Goal: Use online tool/utility: Use online tool/utility

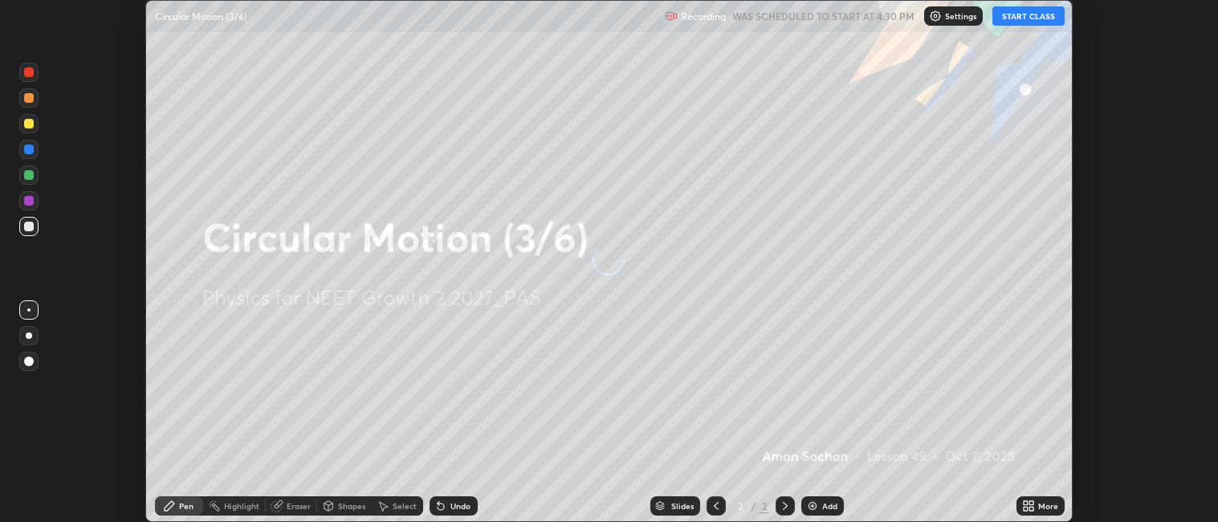
scroll to position [522, 1218]
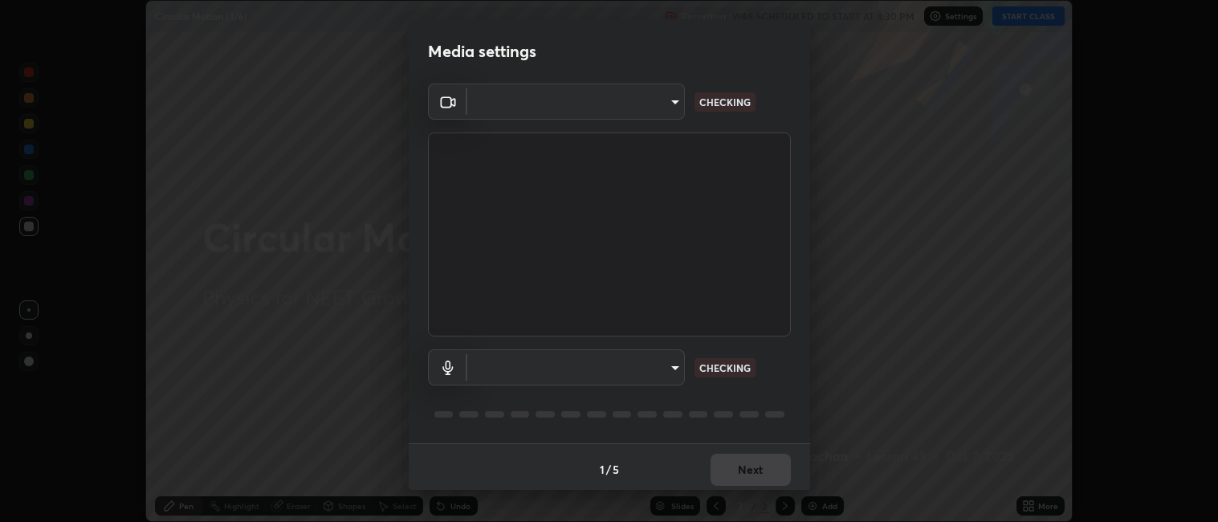
type input "052f9b30e05f62bb2e590cb50044ac96a00de3eab8a32c7a625fc31ec407be61"
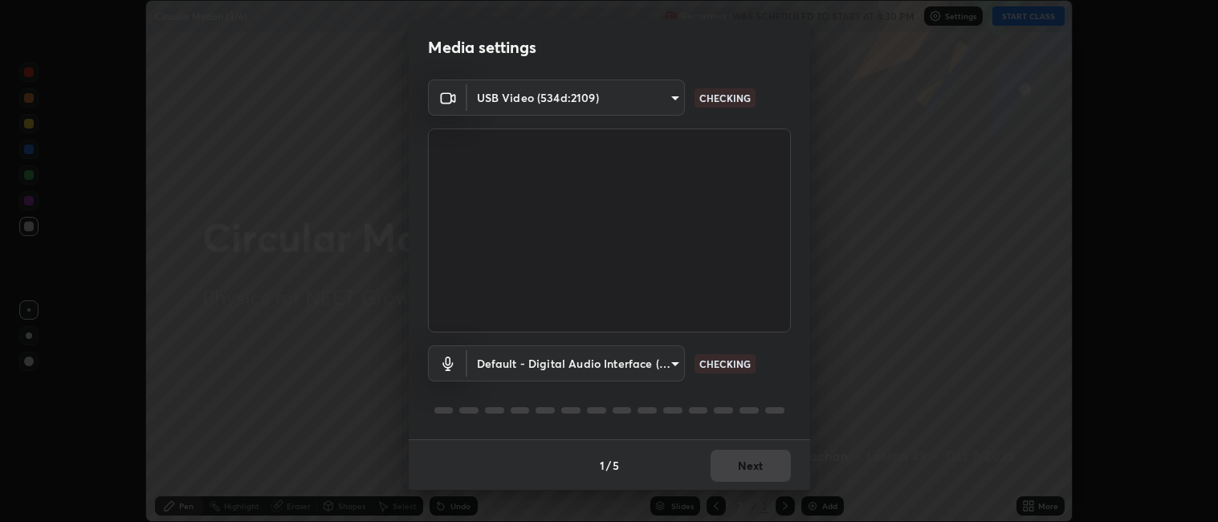
click at [664, 359] on body "Erase all Circular Motion (3/6) Recording WAS SCHEDULED TO START AT 4:30 PM Set…" at bounding box center [609, 261] width 1218 height 522
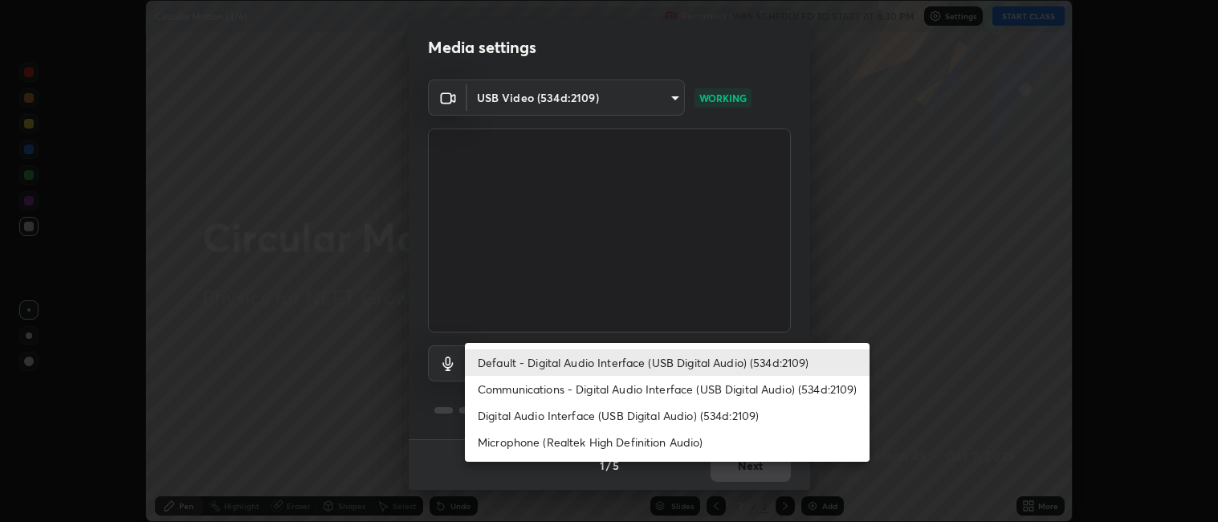
click at [606, 401] on li "Communications - Digital Audio Interface (USB Digital Audio) (534d:2109)" at bounding box center [667, 389] width 405 height 26
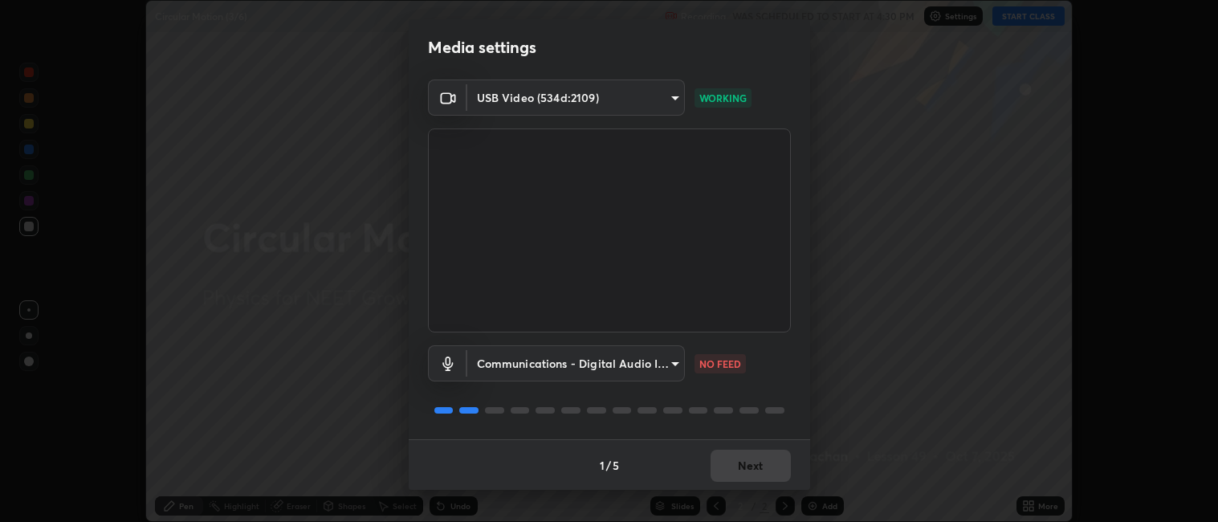
click at [634, 365] on body "Erase all Circular Motion (3/6) Recording WAS SCHEDULED TO START AT 4:30 PM Set…" at bounding box center [609, 261] width 1218 height 522
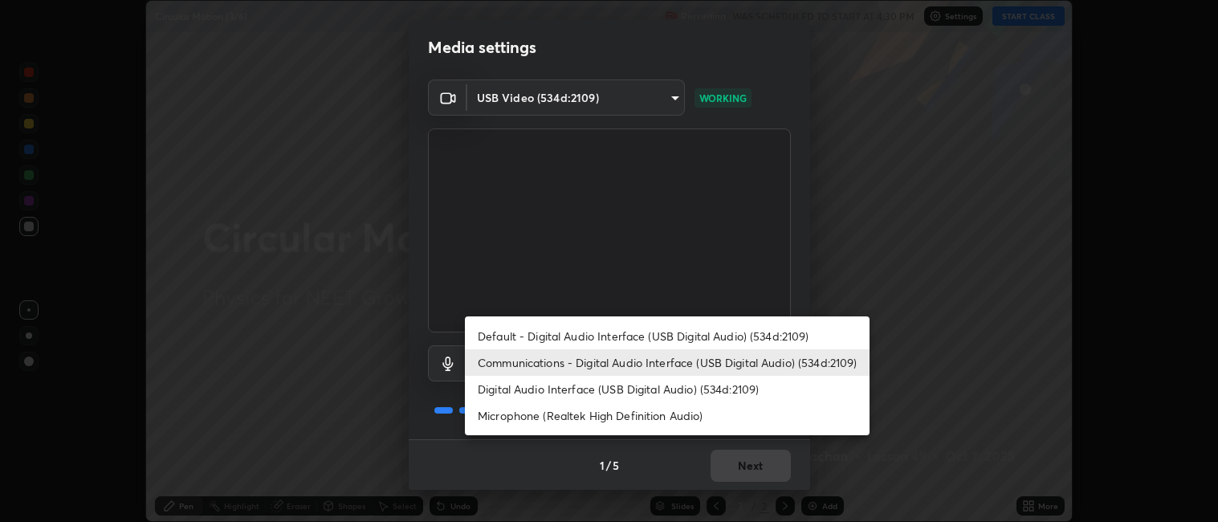
click at [658, 333] on li "Default - Digital Audio Interface (USB Digital Audio) (534d:2109)" at bounding box center [667, 336] width 405 height 26
type input "default"
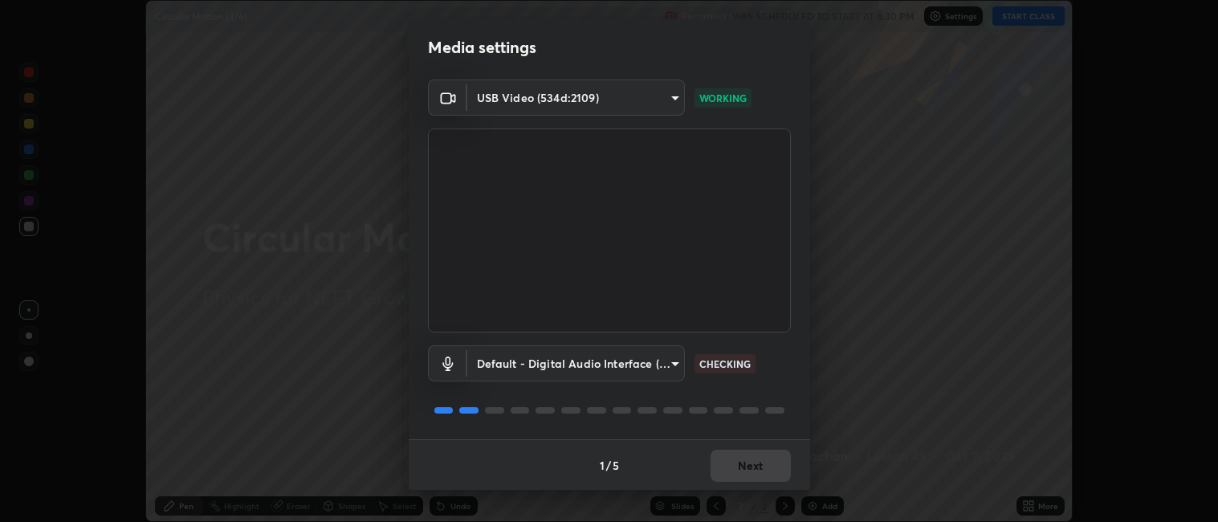
click at [763, 459] on div "1 / 5 Next" at bounding box center [609, 464] width 401 height 51
click at [763, 459] on button "Next" at bounding box center [751, 466] width 80 height 32
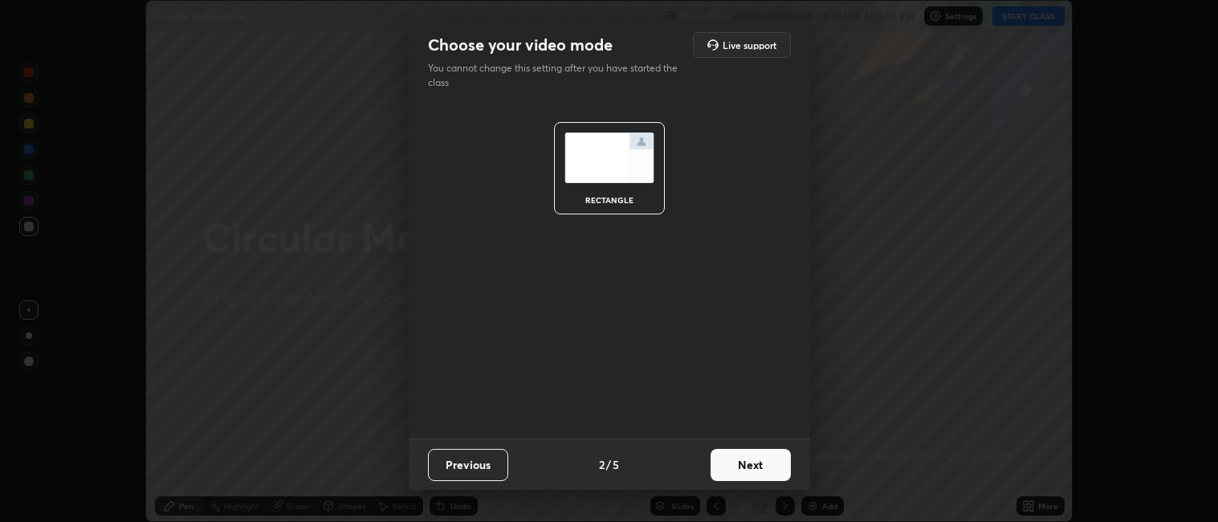
scroll to position [0, 0]
click at [762, 460] on button "Next" at bounding box center [751, 465] width 80 height 32
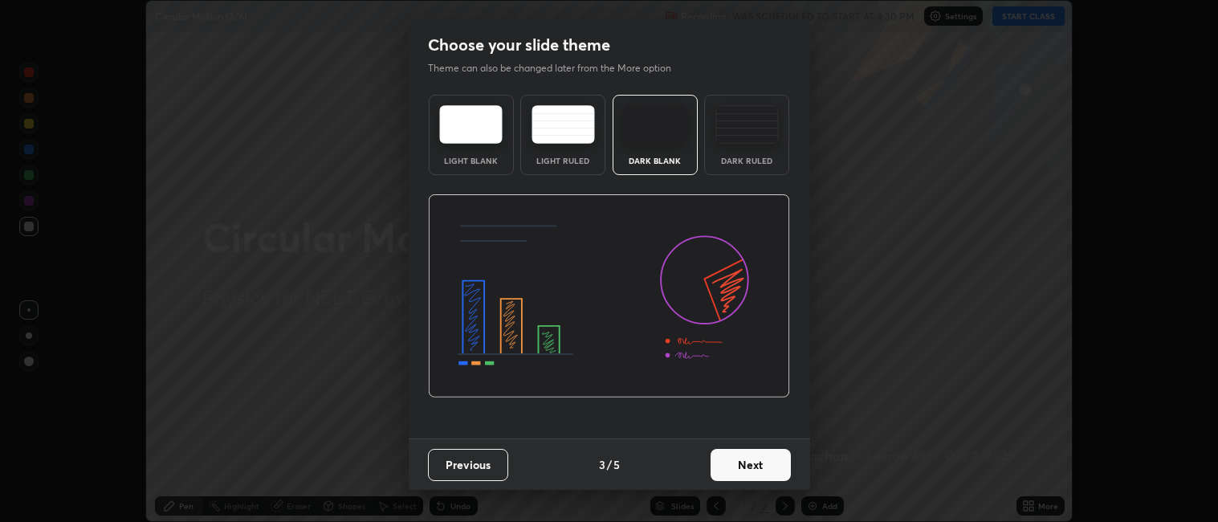
click at [762, 460] on button "Next" at bounding box center [751, 465] width 80 height 32
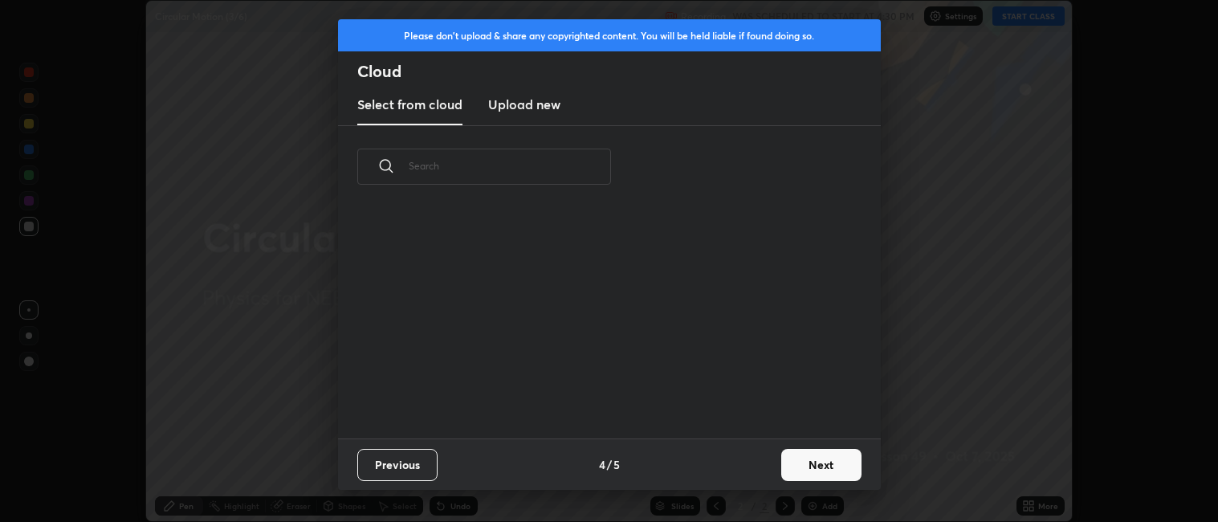
click at [763, 456] on div "Previous 4 / 5 Next" at bounding box center [609, 463] width 543 height 51
click at [816, 456] on button "Next" at bounding box center [821, 465] width 80 height 32
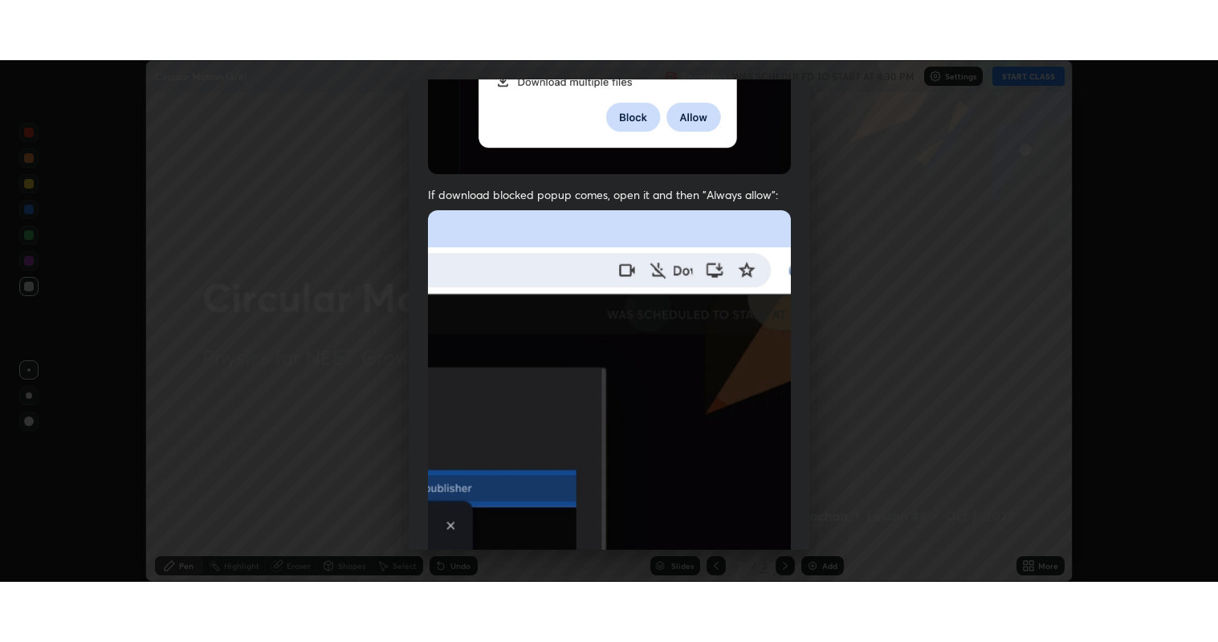
scroll to position [332, 0]
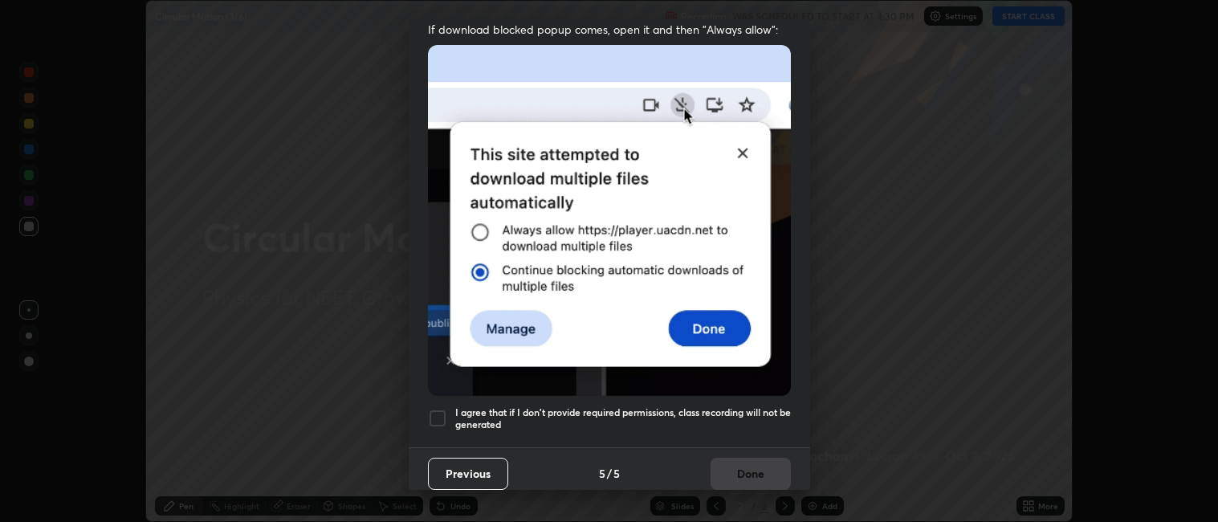
click at [731, 416] on h5 "I agree that if I don't provide required permissions, class recording will not …" at bounding box center [623, 418] width 336 height 25
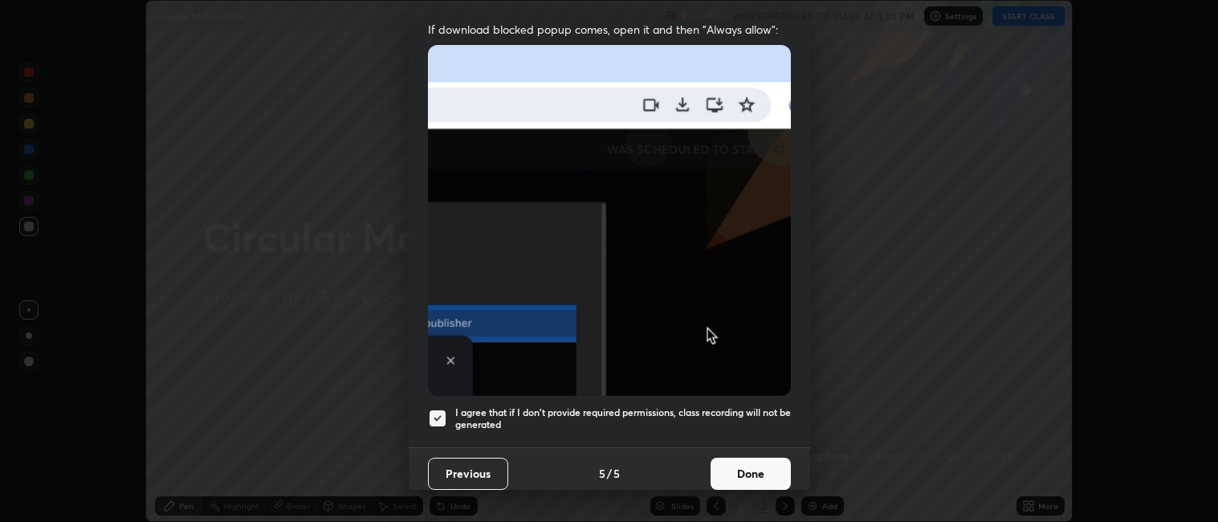
click at [748, 463] on button "Done" at bounding box center [751, 474] width 80 height 32
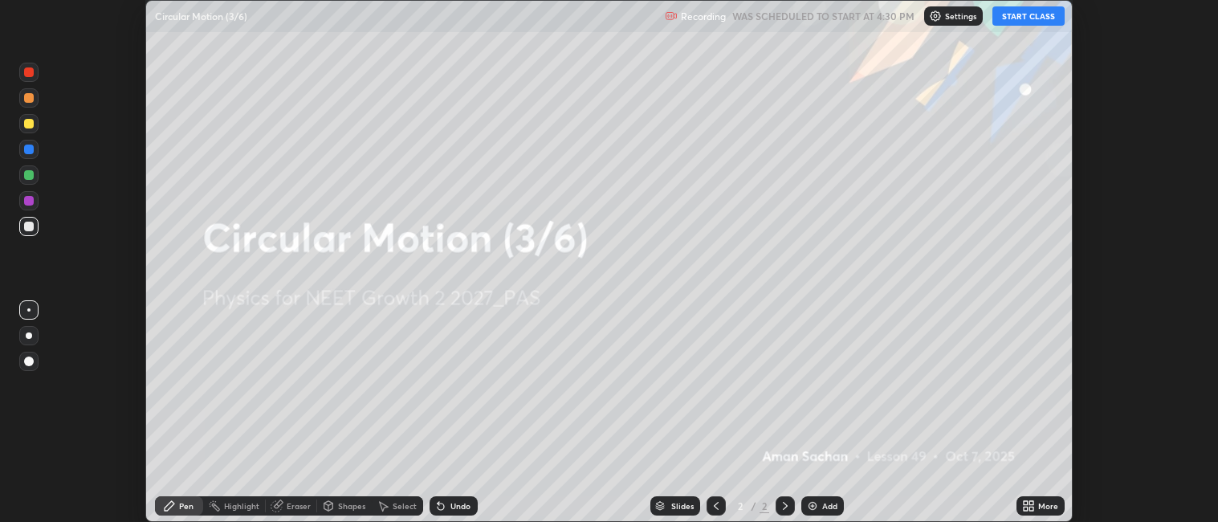
click at [1048, 509] on div "More" at bounding box center [1048, 506] width 20 height 8
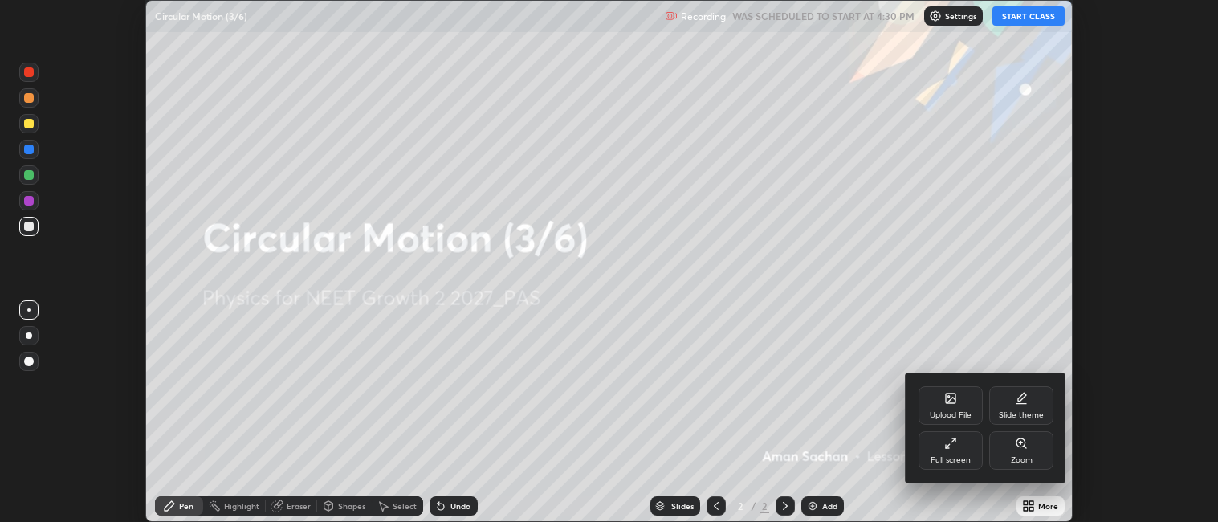
click at [946, 452] on div "Full screen" at bounding box center [951, 450] width 64 height 39
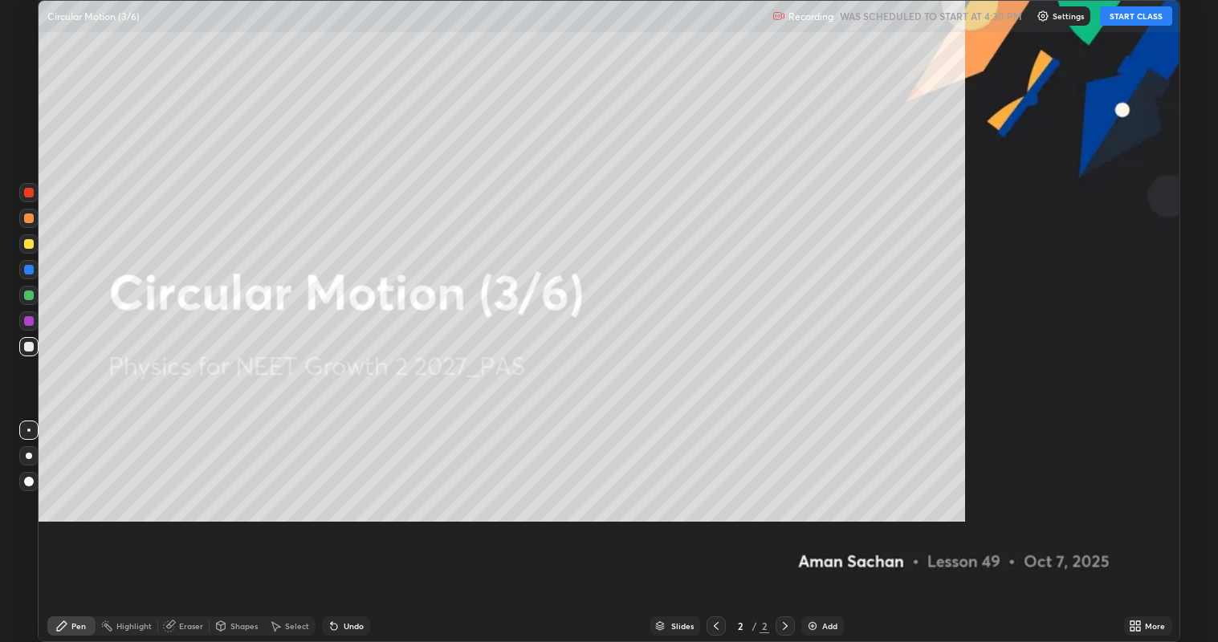
scroll to position [642, 1218]
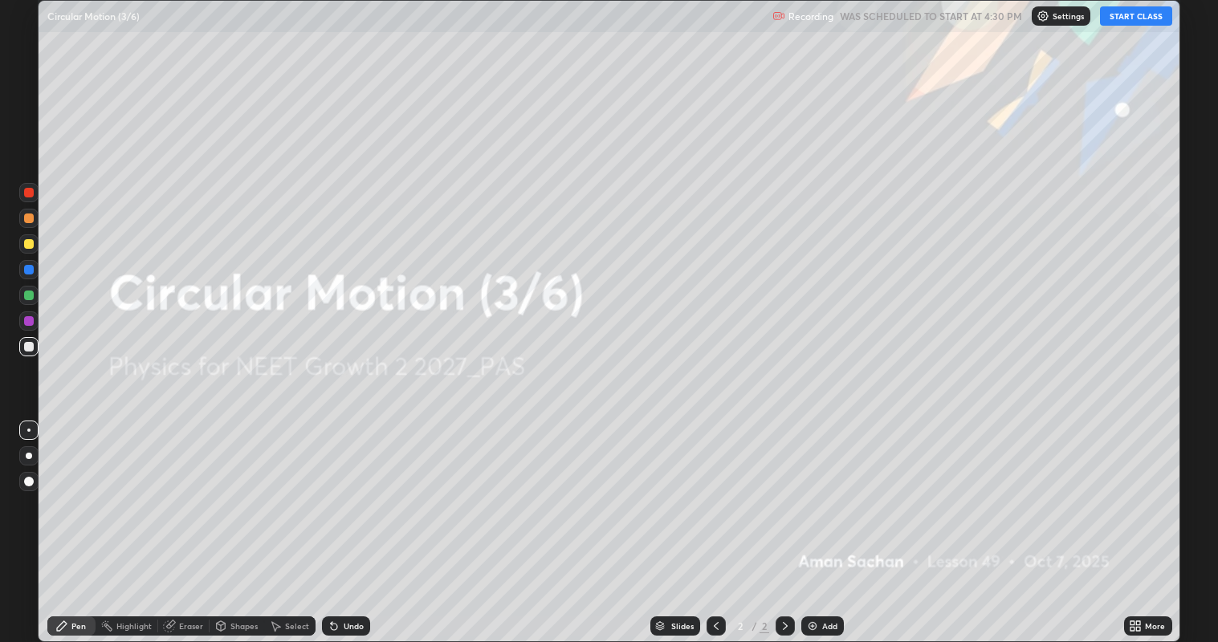
click at [1138, 20] on button "START CLASS" at bounding box center [1136, 15] width 72 height 19
click at [1151, 521] on div "More" at bounding box center [1148, 626] width 48 height 19
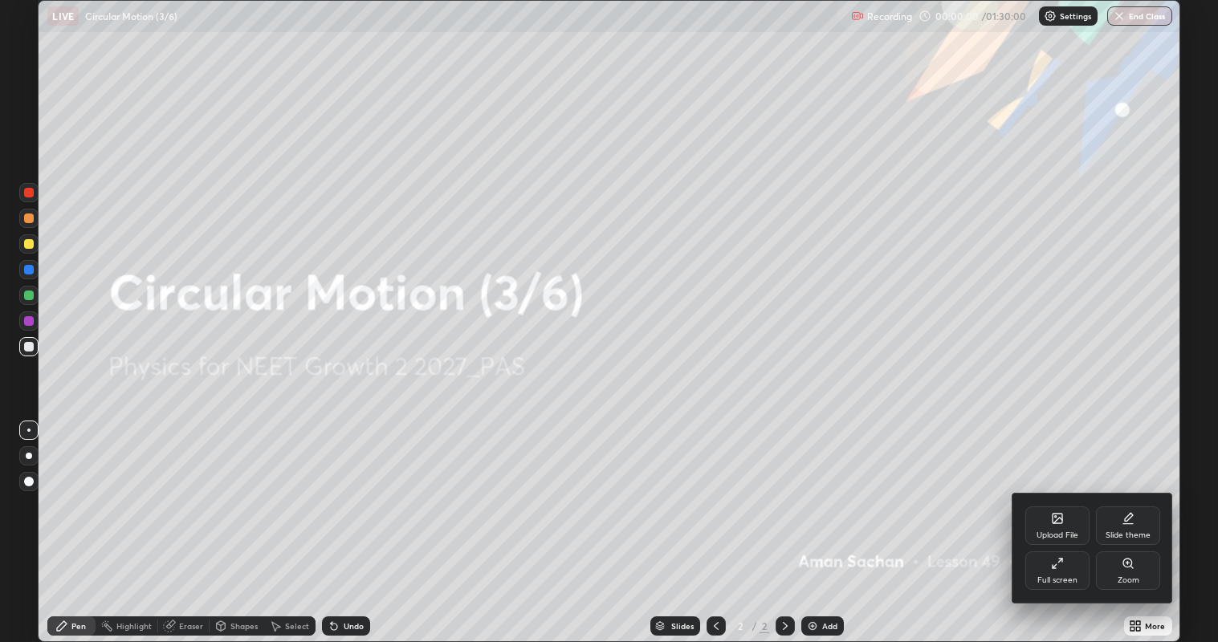
click at [1131, 521] on div "Slide theme" at bounding box center [1128, 536] width 45 height 8
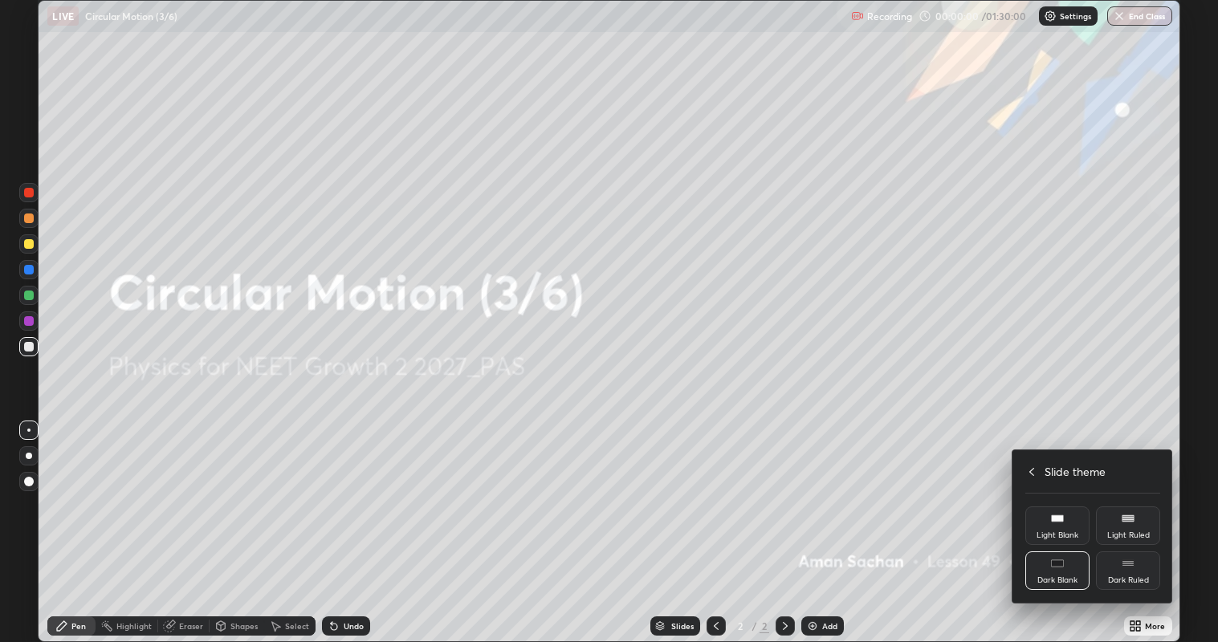
click at [1125, 521] on div "Dark Ruled" at bounding box center [1128, 581] width 41 height 8
click at [1032, 471] on icon at bounding box center [1031, 472] width 13 height 13
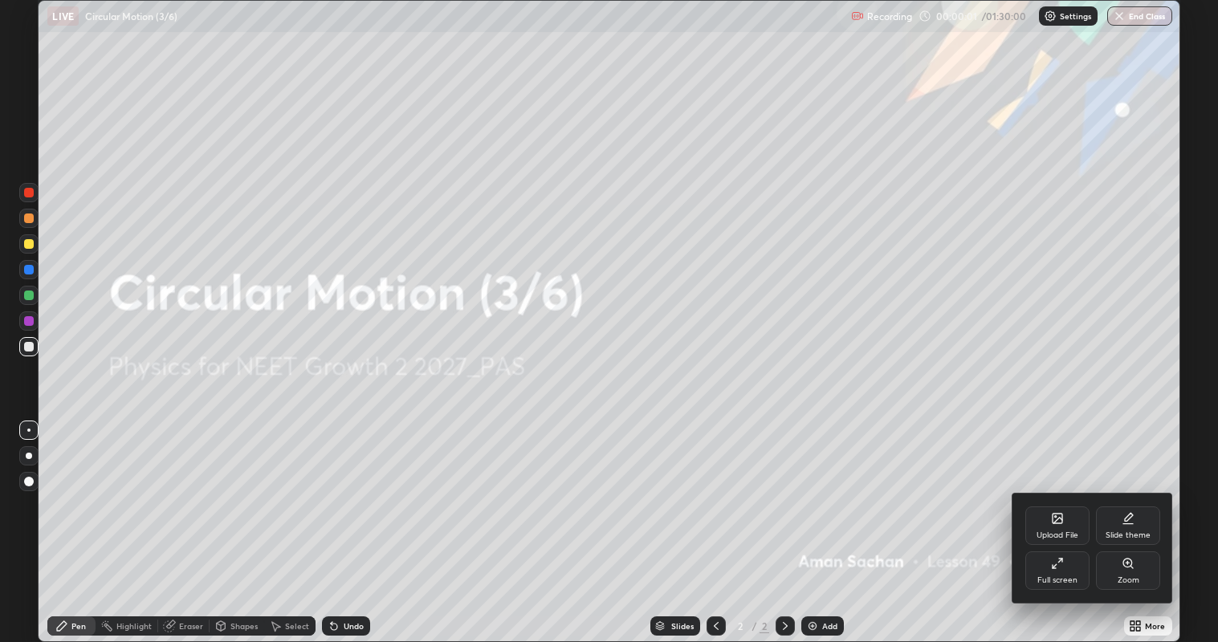
click at [1045, 408] on div at bounding box center [609, 321] width 1218 height 642
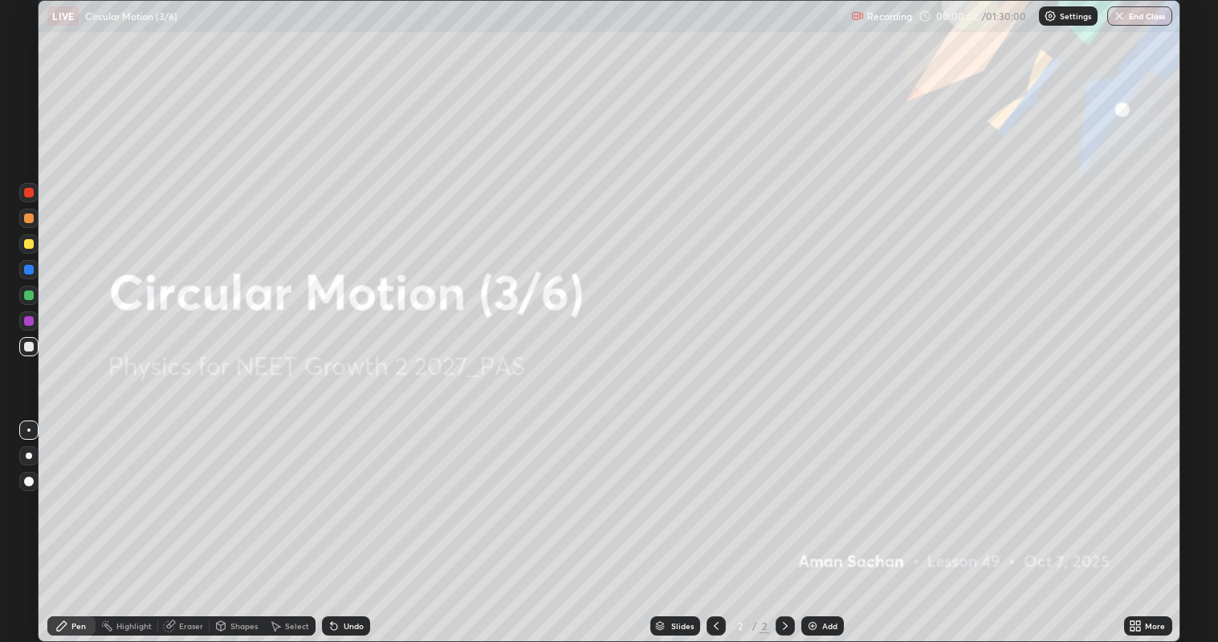
click at [829, 521] on div "Add" at bounding box center [829, 626] width 15 height 8
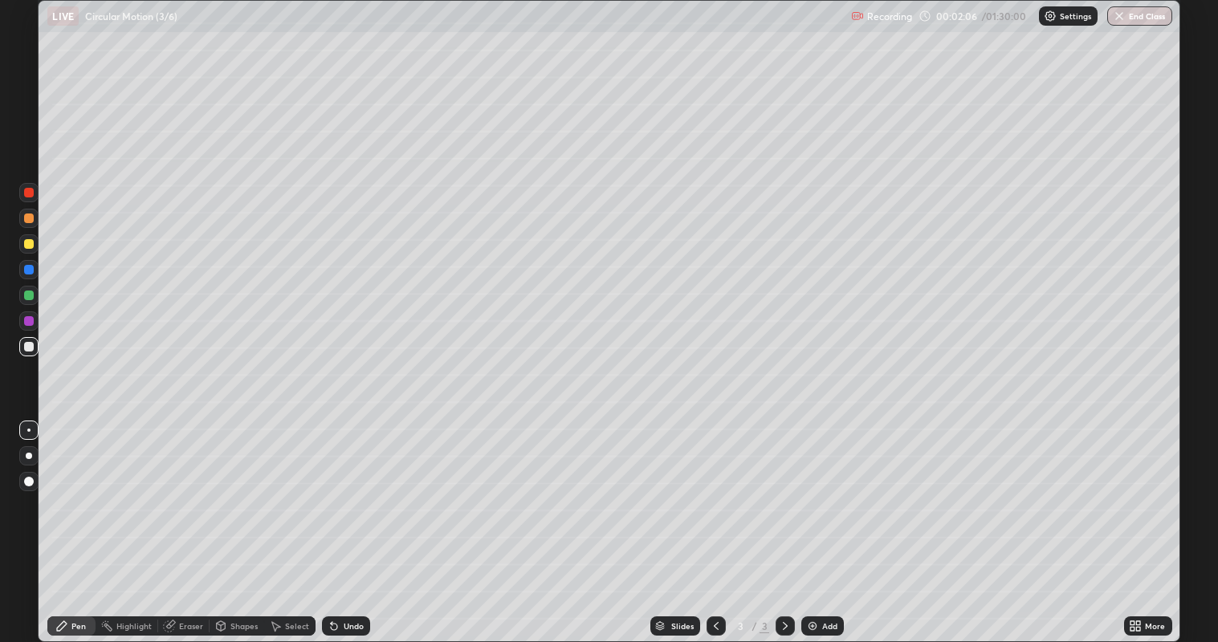
click at [31, 247] on div at bounding box center [29, 244] width 10 height 10
click at [31, 453] on div at bounding box center [28, 455] width 19 height 19
click at [32, 342] on div at bounding box center [29, 347] width 10 height 10
click at [30, 295] on div at bounding box center [29, 296] width 10 height 10
click at [31, 348] on div at bounding box center [29, 347] width 10 height 10
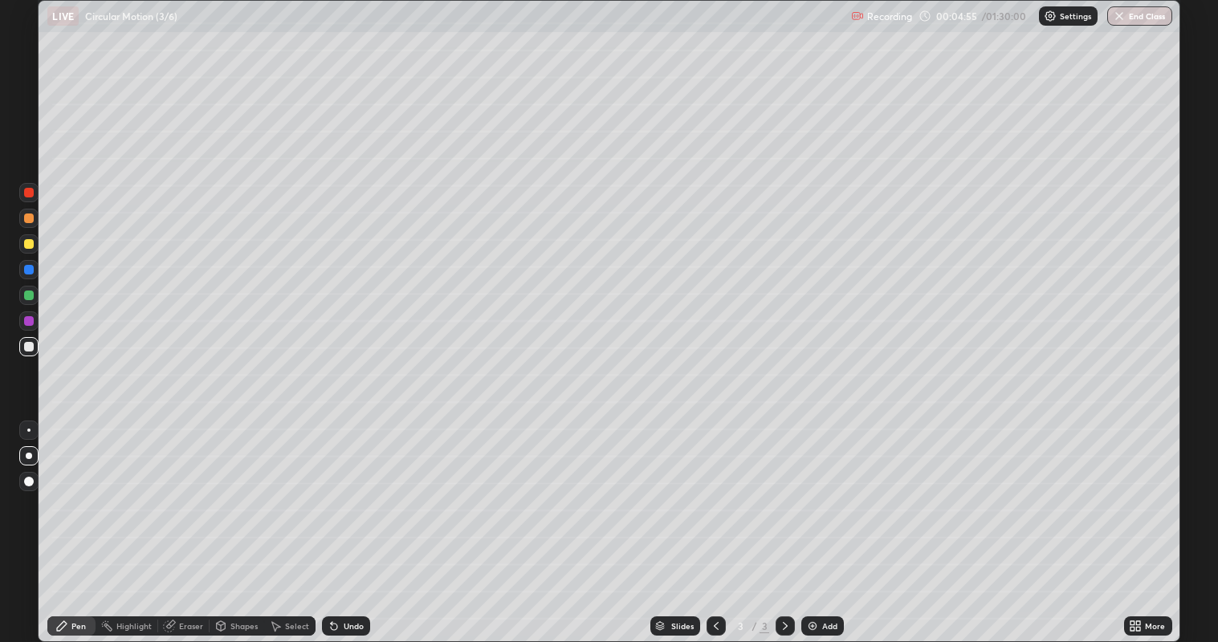
click at [31, 274] on div at bounding box center [29, 270] width 10 height 10
click at [38, 353] on div at bounding box center [28, 347] width 19 height 26
click at [28, 245] on div at bounding box center [29, 244] width 10 height 10
click at [814, 521] on img at bounding box center [812, 626] width 13 height 13
click at [226, 521] on icon at bounding box center [220, 626] width 13 height 13
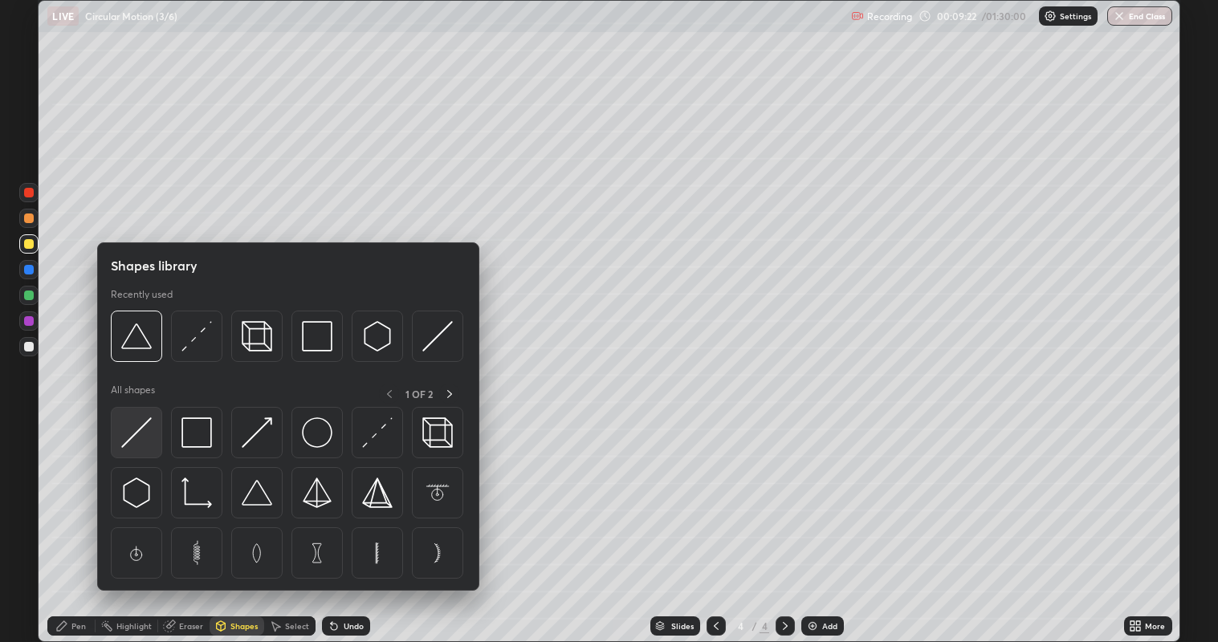
click at [145, 432] on img at bounding box center [136, 433] width 31 height 31
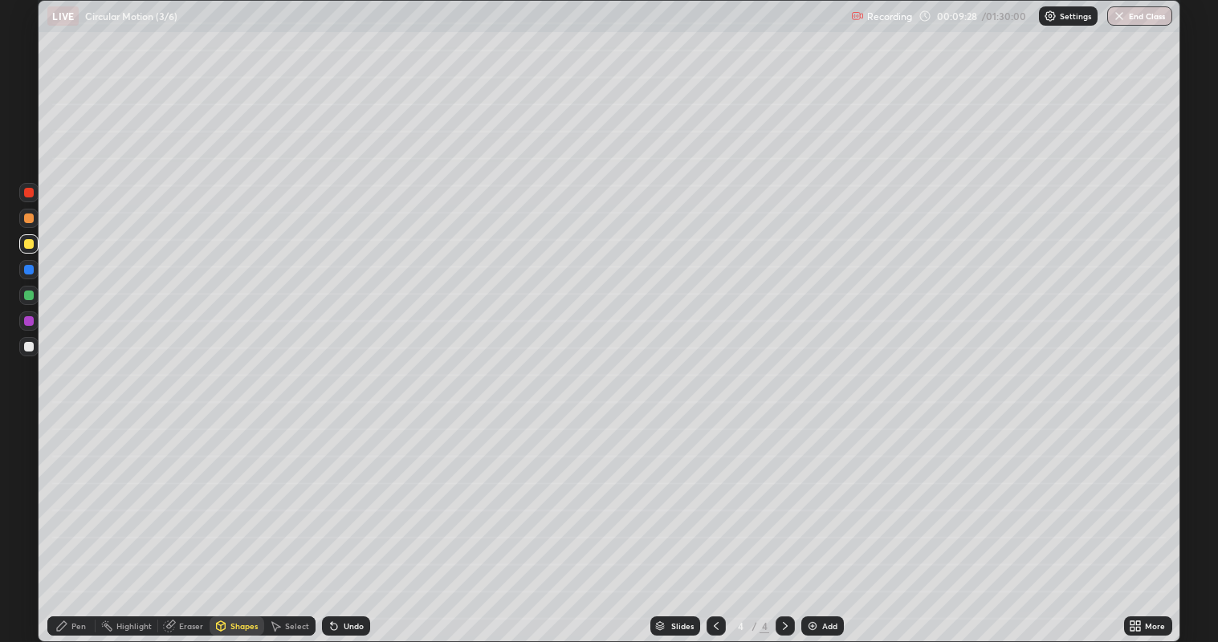
click at [83, 521] on div "Pen" at bounding box center [71, 626] width 48 height 19
click at [28, 347] on div at bounding box center [29, 347] width 10 height 10
click at [348, 521] on div "Undo" at bounding box center [354, 626] width 20 height 8
click at [26, 295] on div at bounding box center [29, 296] width 10 height 10
click at [38, 347] on div at bounding box center [28, 346] width 19 height 19
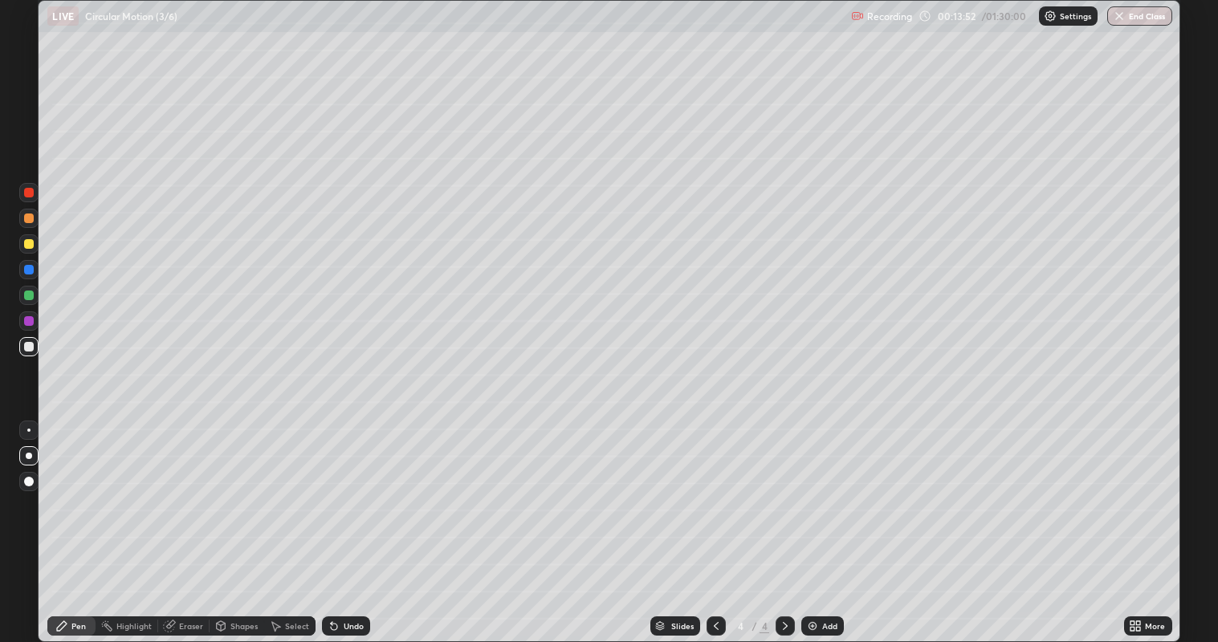
click at [33, 295] on div at bounding box center [29, 296] width 10 height 10
click at [304, 521] on div "Select" at bounding box center [289, 626] width 51 height 32
click at [317, 521] on div "0 ° Undo Copy Duplicate Duplicate to new slide Delete" at bounding box center [609, 322] width 1141 height 642
click at [82, 521] on div "Pen" at bounding box center [78, 626] width 14 height 8
click at [29, 348] on div at bounding box center [29, 347] width 10 height 10
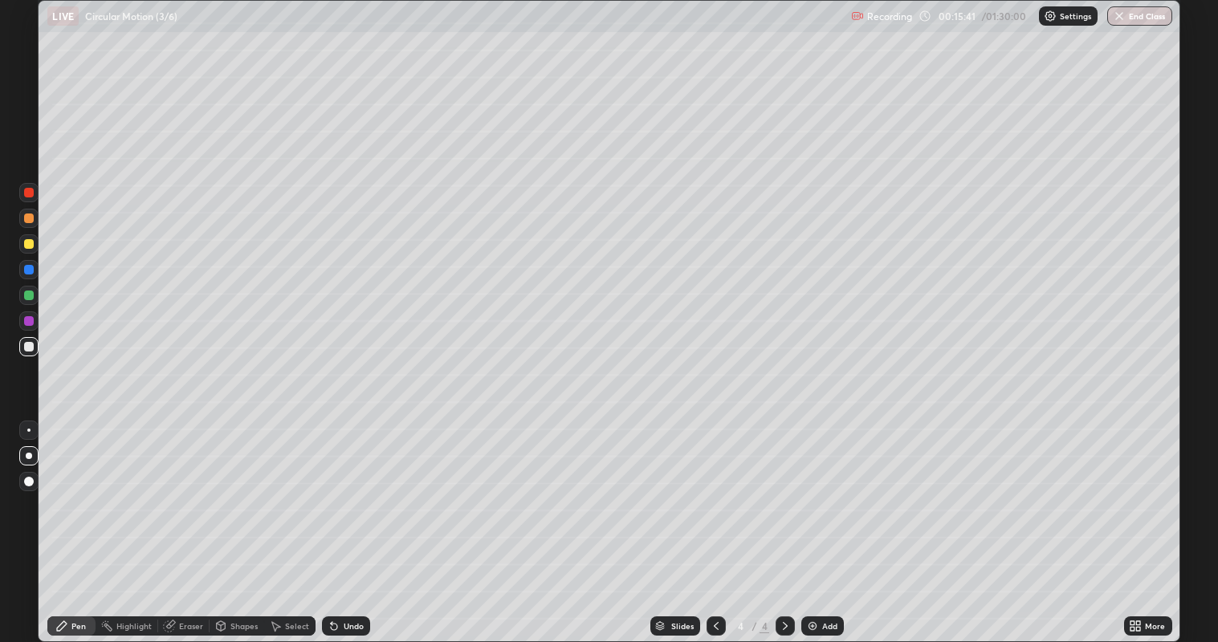
click at [30, 321] on div at bounding box center [29, 321] width 10 height 10
click at [345, 521] on div "Undo" at bounding box center [354, 626] width 20 height 8
click at [344, 521] on div "Undo" at bounding box center [354, 626] width 20 height 8
click at [340, 521] on div "Undo" at bounding box center [346, 626] width 48 height 19
click at [344, 521] on div "Undo" at bounding box center [354, 626] width 20 height 8
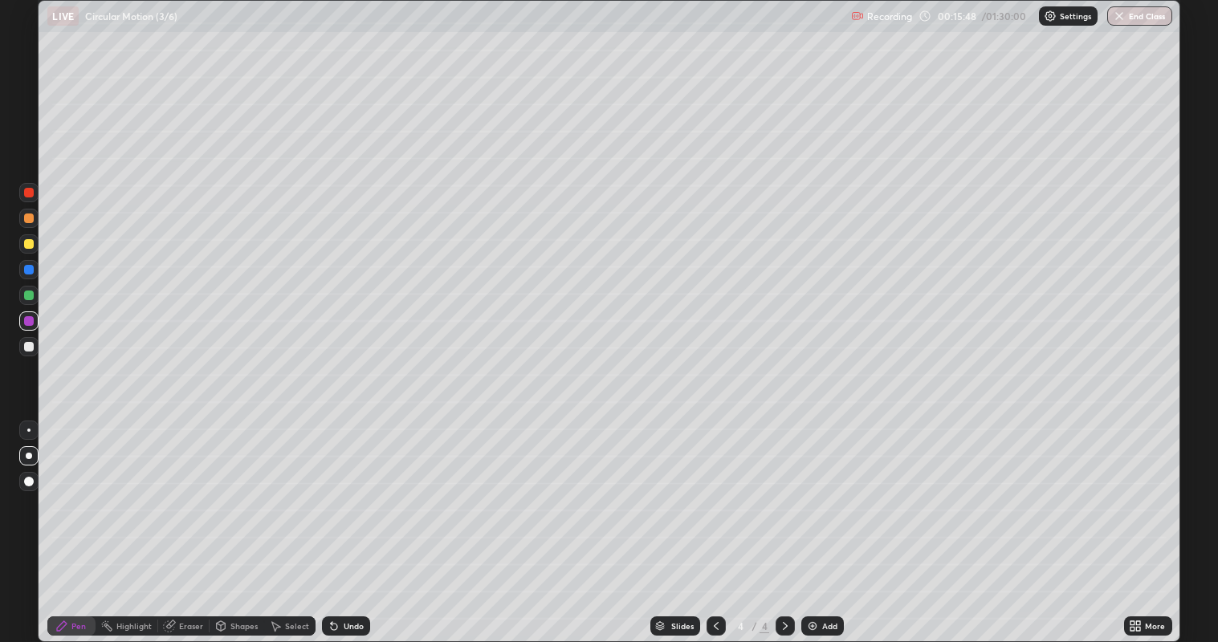
click at [31, 350] on div at bounding box center [29, 347] width 10 height 10
click at [34, 294] on div at bounding box center [28, 295] width 19 height 19
click at [31, 343] on div at bounding box center [29, 347] width 10 height 10
click at [32, 320] on div at bounding box center [29, 321] width 10 height 10
click at [344, 521] on div "Undo" at bounding box center [354, 626] width 20 height 8
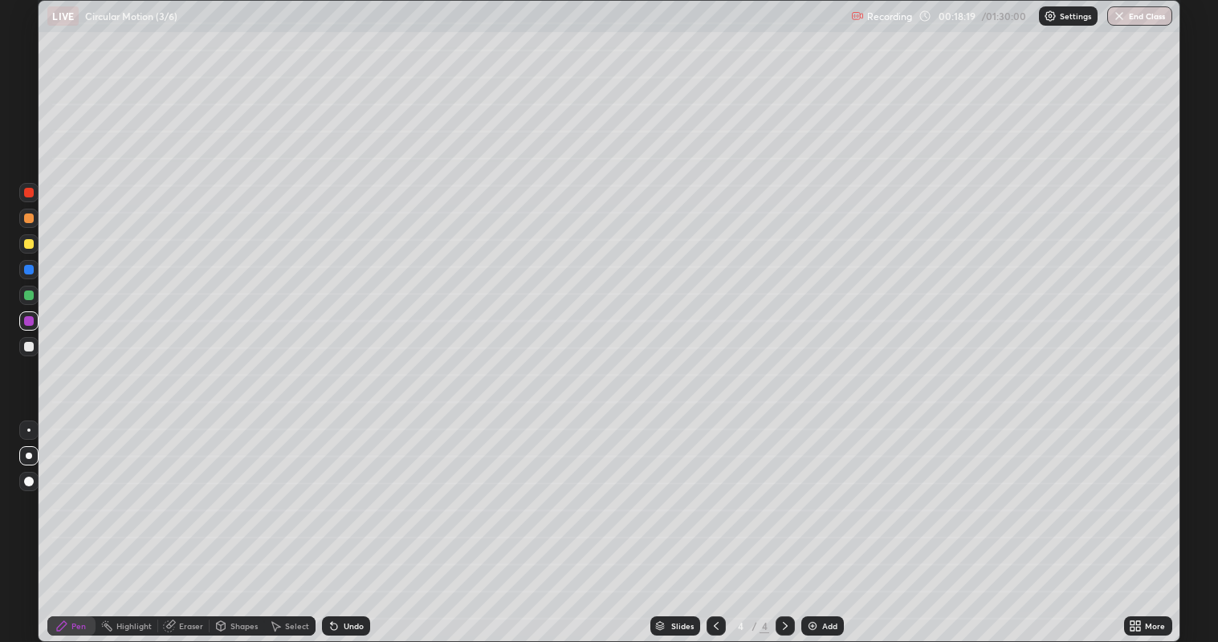
click at [175, 521] on div "Eraser" at bounding box center [183, 626] width 51 height 19
click at [32, 521] on icon at bounding box center [28, 572] width 13 height 14
click at [74, 521] on div "Pen" at bounding box center [78, 626] width 14 height 8
click at [28, 242] on div at bounding box center [29, 244] width 10 height 10
click at [28, 455] on div at bounding box center [29, 456] width 6 height 6
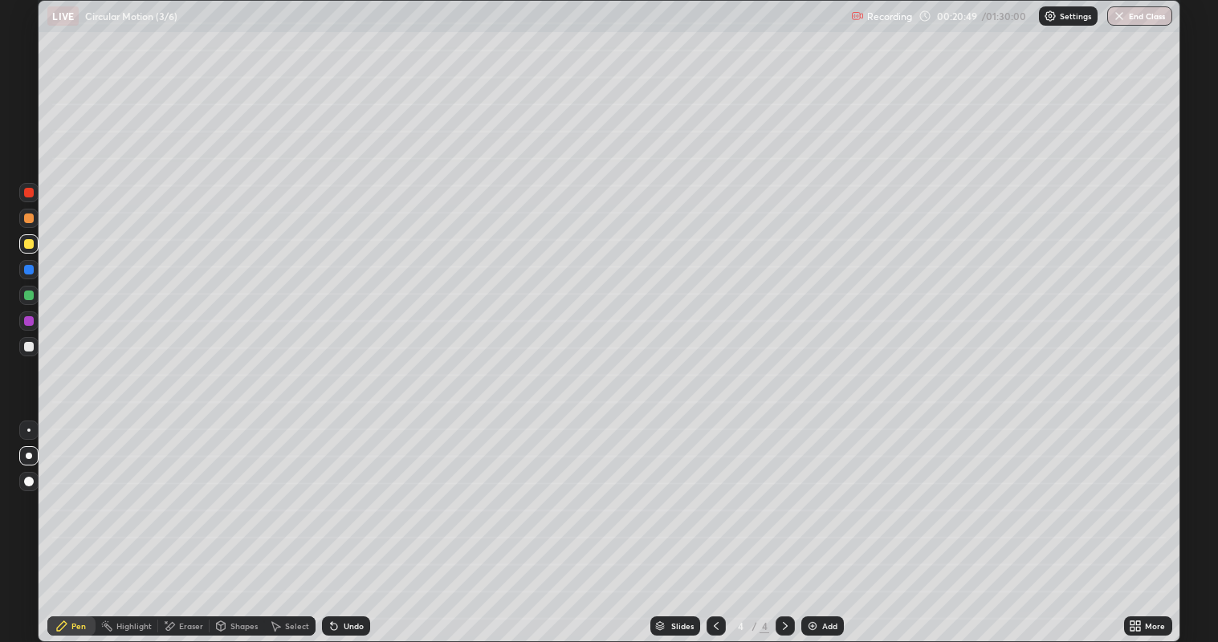
click at [811, 521] on img at bounding box center [812, 626] width 13 height 13
click at [715, 521] on icon at bounding box center [716, 626] width 13 height 13
click at [784, 521] on icon at bounding box center [785, 626] width 13 height 13
click at [28, 346] on div at bounding box center [29, 347] width 10 height 10
click at [179, 521] on div "Eraser" at bounding box center [191, 626] width 24 height 8
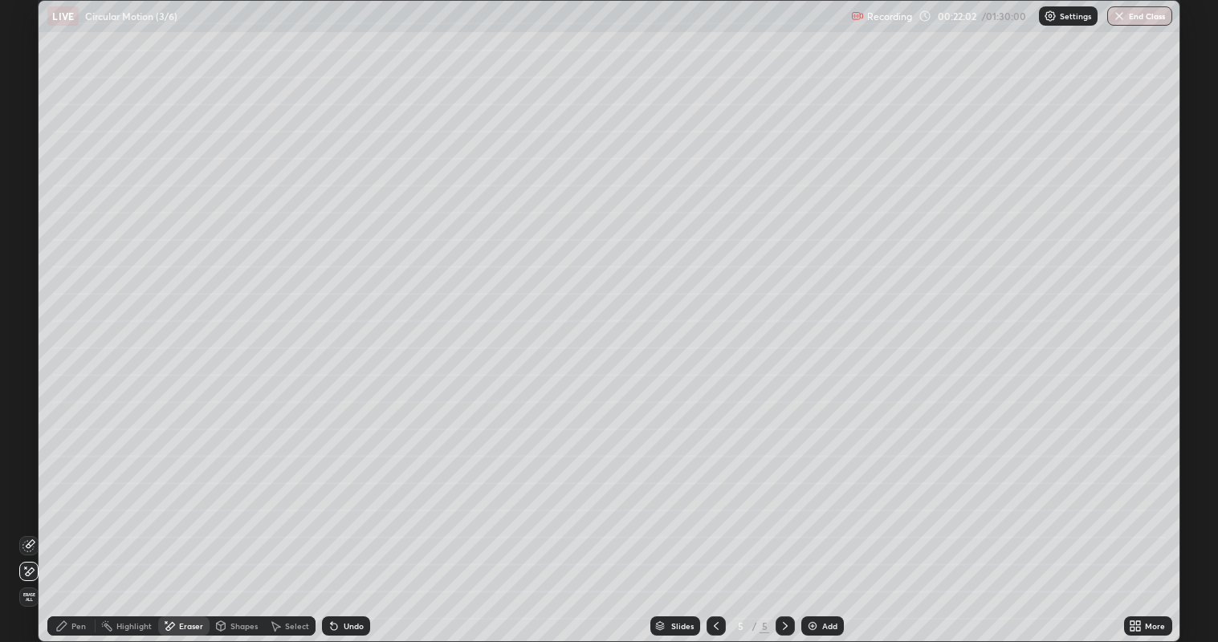
click at [64, 521] on icon at bounding box center [62, 626] width 10 height 10
click at [33, 299] on div at bounding box center [28, 295] width 19 height 19
click at [32, 345] on div at bounding box center [29, 347] width 10 height 10
click at [332, 521] on icon at bounding box center [334, 627] width 6 height 6
click at [29, 294] on div at bounding box center [29, 296] width 10 height 10
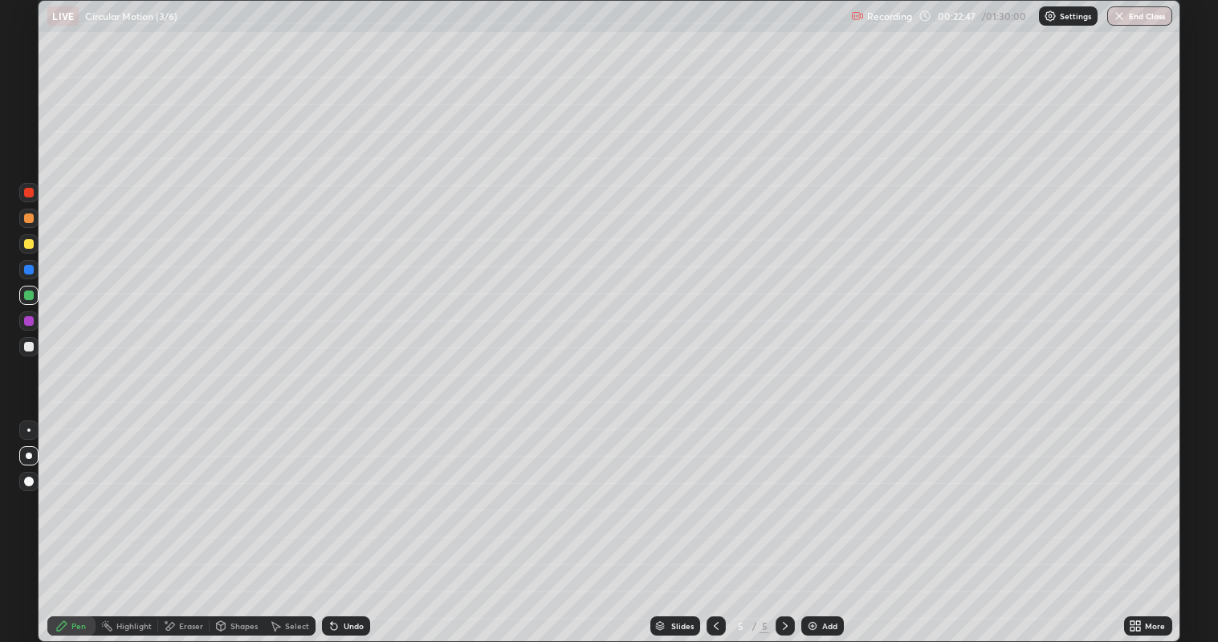
click at [344, 521] on div "Undo" at bounding box center [354, 626] width 20 height 8
click at [332, 521] on icon at bounding box center [334, 627] width 6 height 6
click at [26, 344] on div at bounding box center [29, 347] width 10 height 10
click at [37, 294] on div at bounding box center [28, 295] width 19 height 19
click at [26, 350] on div at bounding box center [29, 347] width 10 height 10
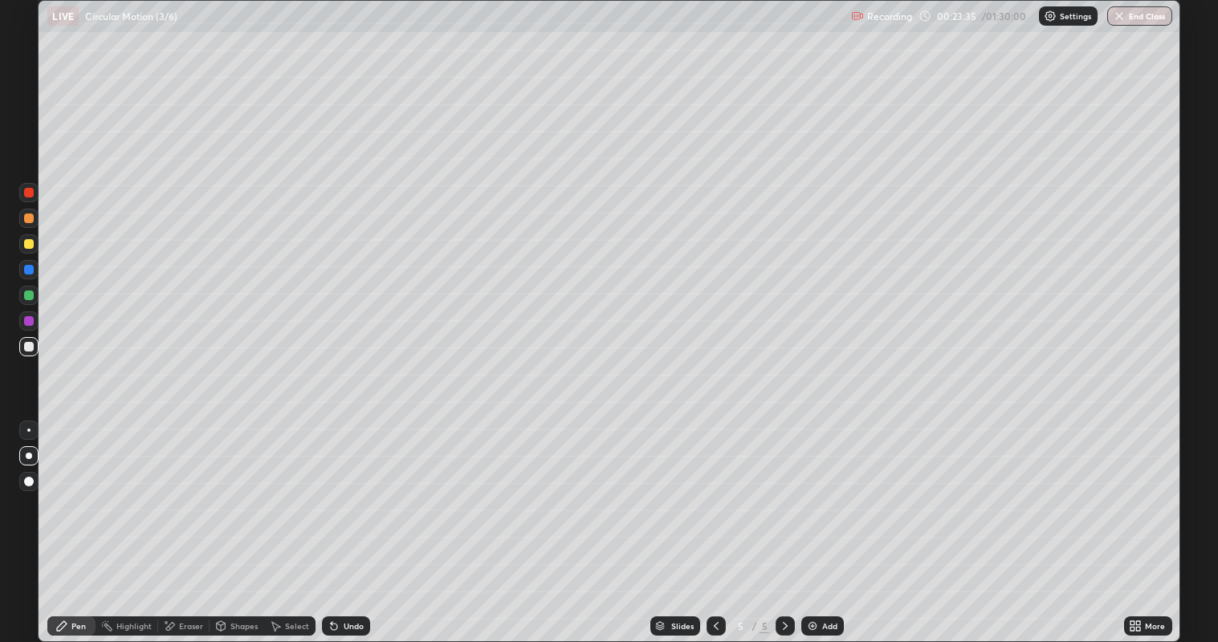
click at [28, 295] on div at bounding box center [29, 296] width 10 height 10
click at [33, 350] on div at bounding box center [28, 346] width 19 height 19
click at [715, 521] on icon at bounding box center [716, 626] width 13 height 13
click at [31, 316] on div at bounding box center [29, 321] width 10 height 10
click at [33, 273] on div at bounding box center [29, 270] width 10 height 10
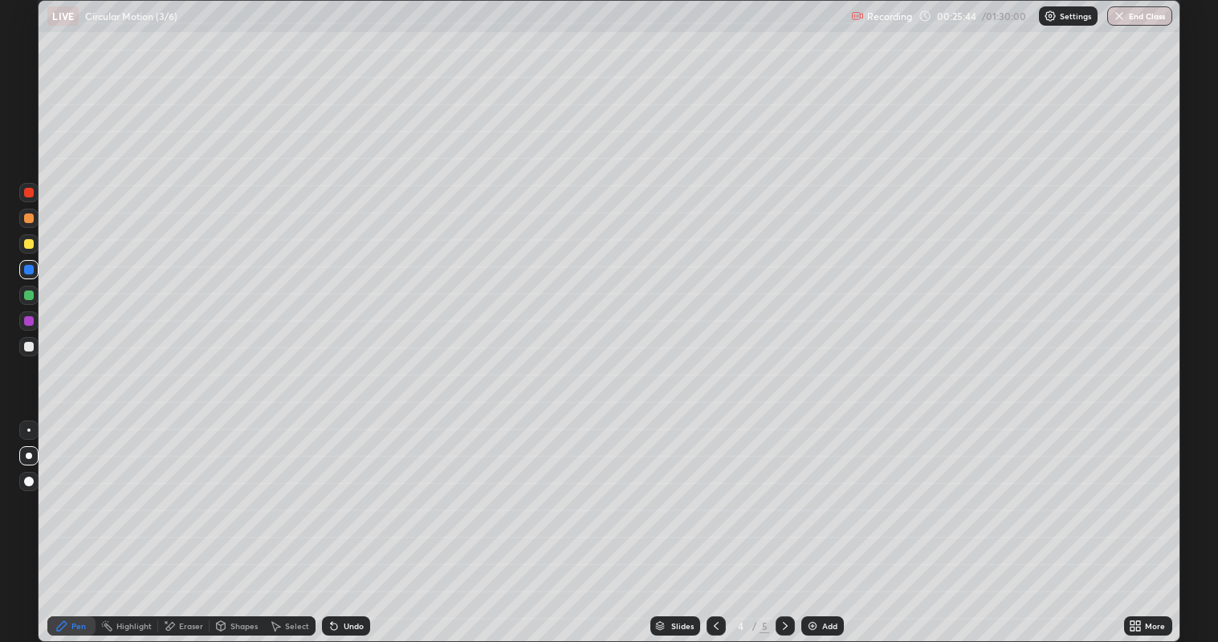
click at [765, 521] on div "5" at bounding box center [765, 626] width 10 height 14
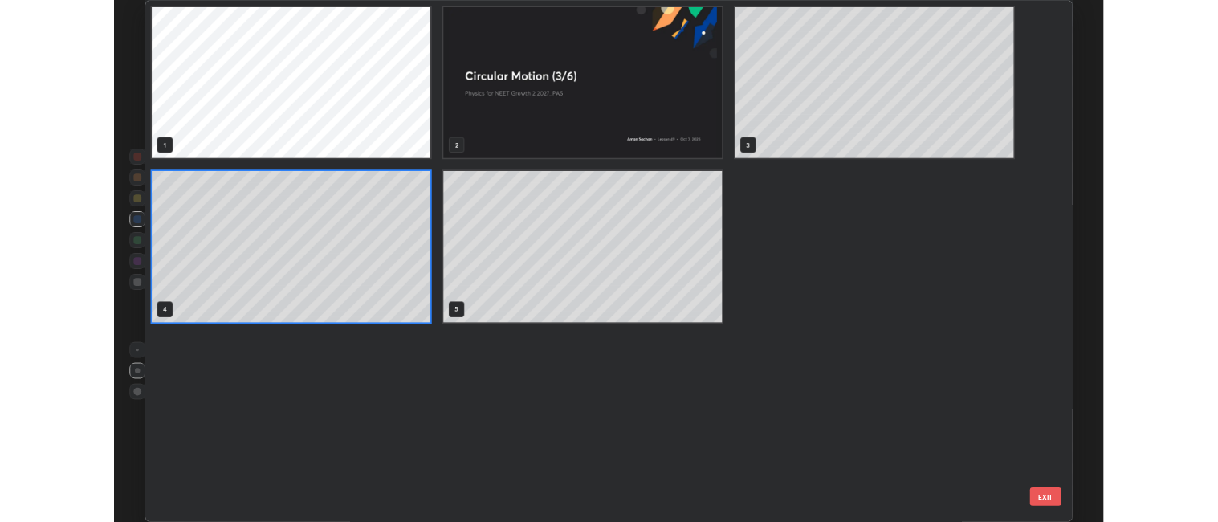
scroll to position [636, 1133]
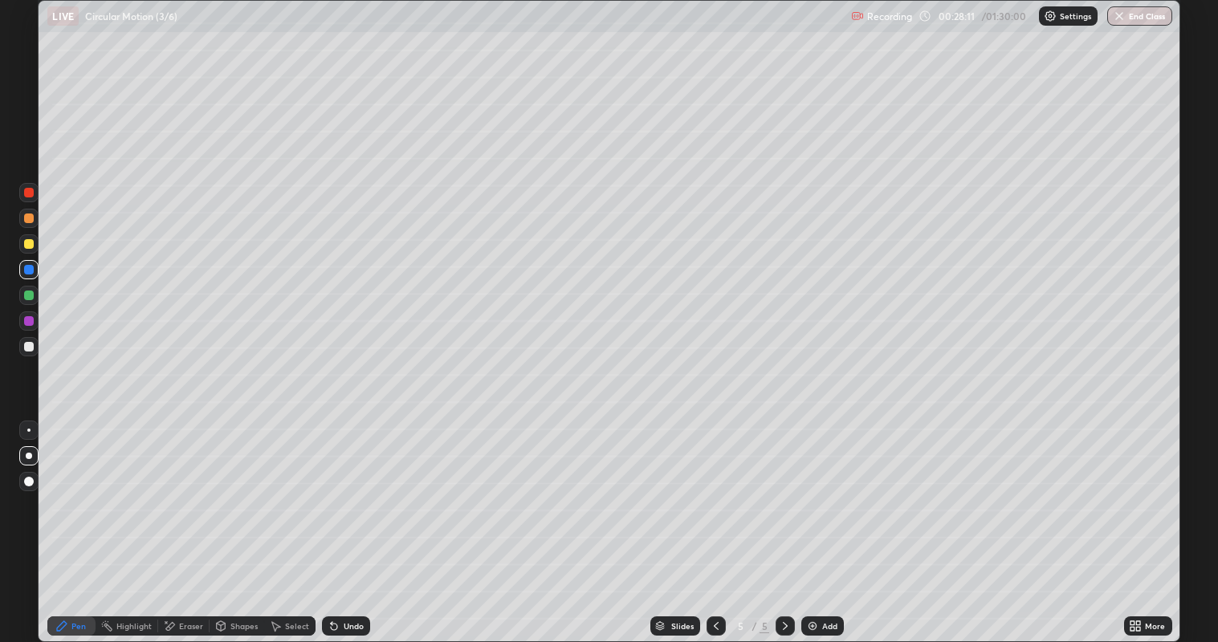
click at [825, 521] on div "Add" at bounding box center [829, 626] width 15 height 8
click at [30, 244] on div at bounding box center [29, 244] width 10 height 10
click at [243, 521] on div "Shapes" at bounding box center [243, 626] width 27 height 8
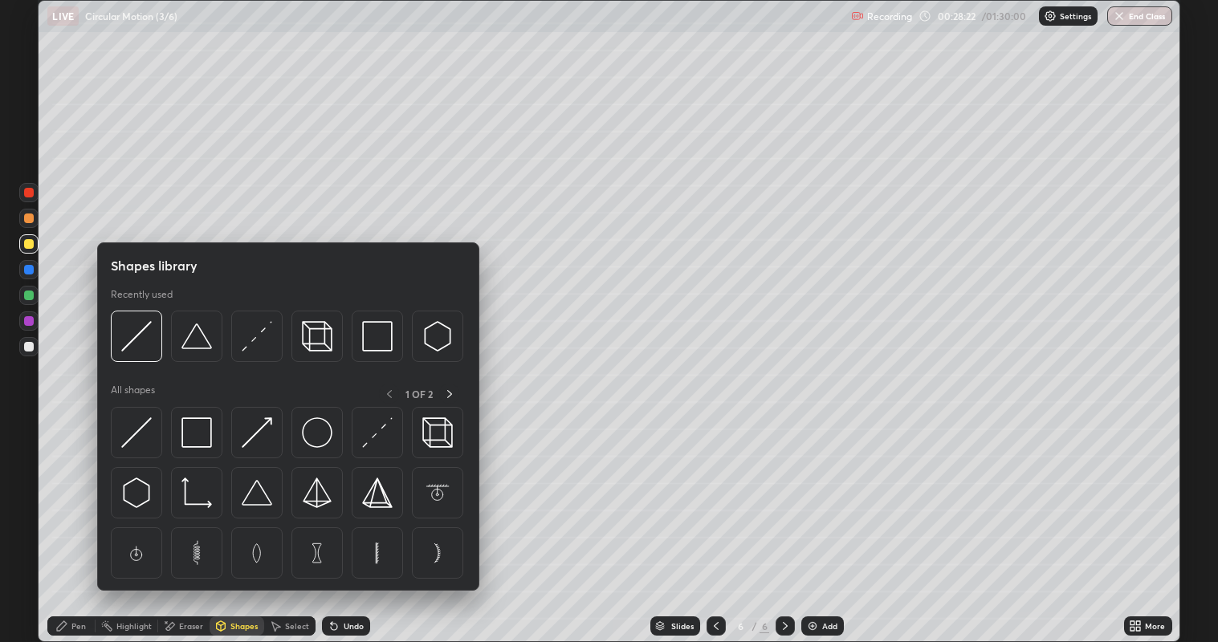
click at [203, 438] on img at bounding box center [196, 433] width 31 height 31
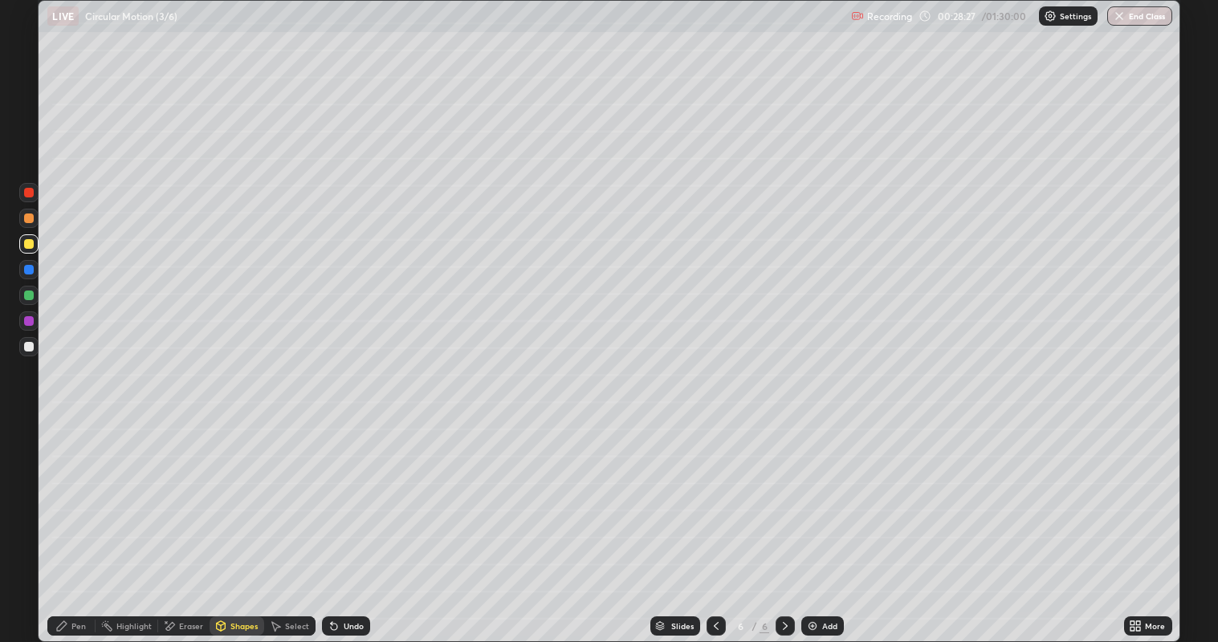
click at [83, 521] on div "Pen" at bounding box center [78, 626] width 14 height 8
click at [29, 346] on div at bounding box center [29, 347] width 10 height 10
click at [29, 348] on div at bounding box center [29, 347] width 10 height 10
click at [351, 521] on div "Undo" at bounding box center [354, 626] width 20 height 8
click at [27, 295] on div at bounding box center [29, 296] width 10 height 10
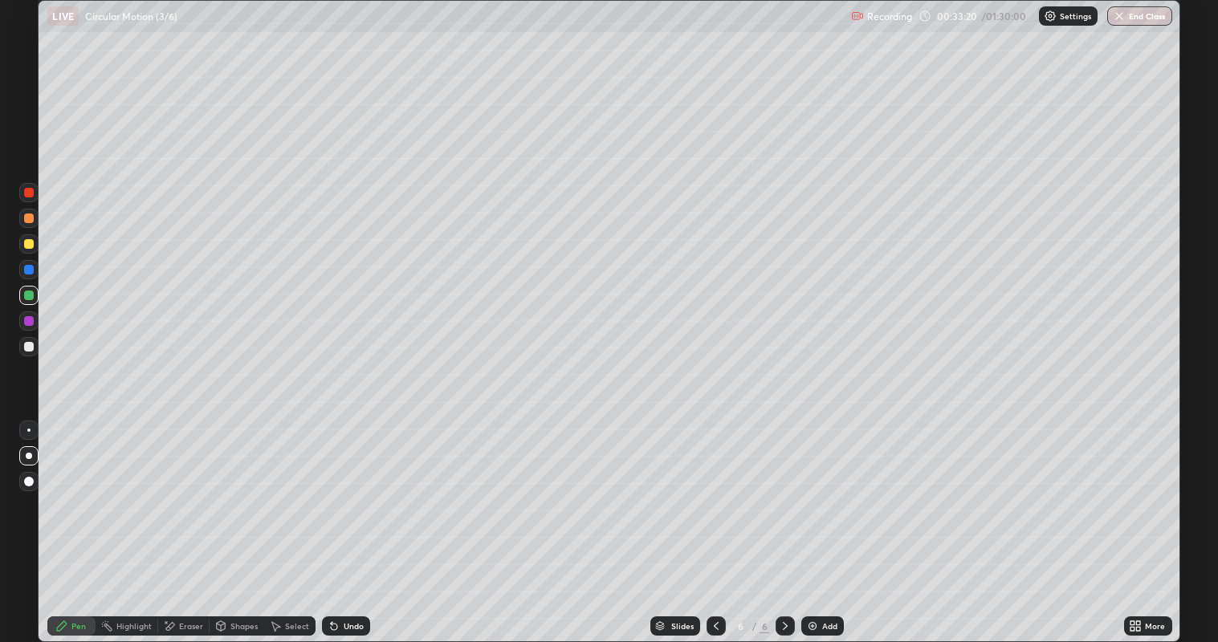
click at [29, 342] on div at bounding box center [29, 347] width 10 height 10
click at [30, 321] on div at bounding box center [29, 321] width 10 height 10
click at [28, 271] on div at bounding box center [29, 270] width 10 height 10
click at [30, 346] on div at bounding box center [29, 347] width 10 height 10
click at [28, 235] on div at bounding box center [28, 243] width 19 height 19
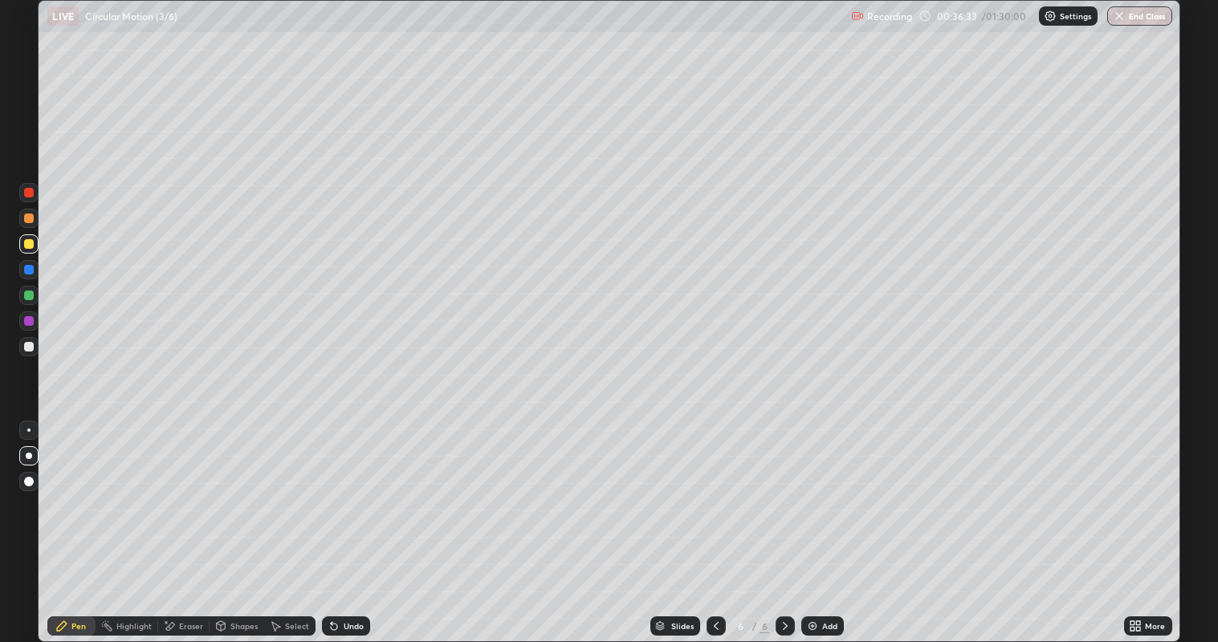
click at [28, 347] on div at bounding box center [29, 347] width 10 height 10
click at [332, 521] on icon at bounding box center [334, 627] width 6 height 6
click at [32, 296] on div at bounding box center [29, 296] width 10 height 10
click at [27, 348] on div at bounding box center [29, 347] width 10 height 10
click at [817, 521] on img at bounding box center [812, 626] width 13 height 13
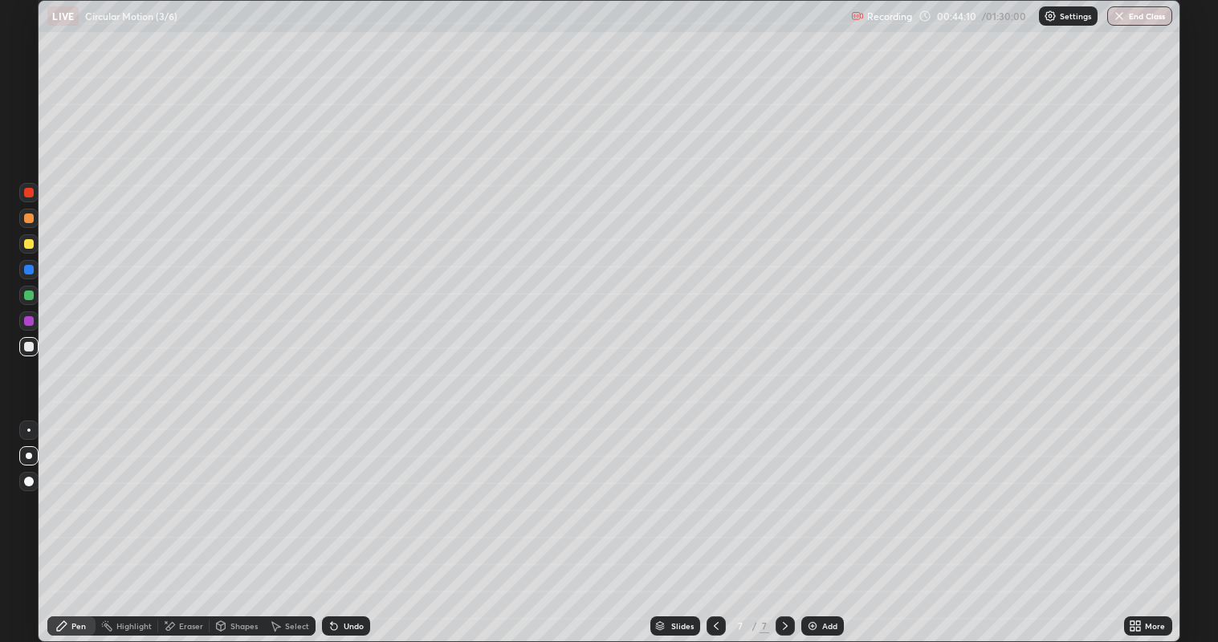
click at [25, 247] on div at bounding box center [29, 244] width 10 height 10
click at [249, 521] on div "Shapes" at bounding box center [243, 626] width 27 height 8
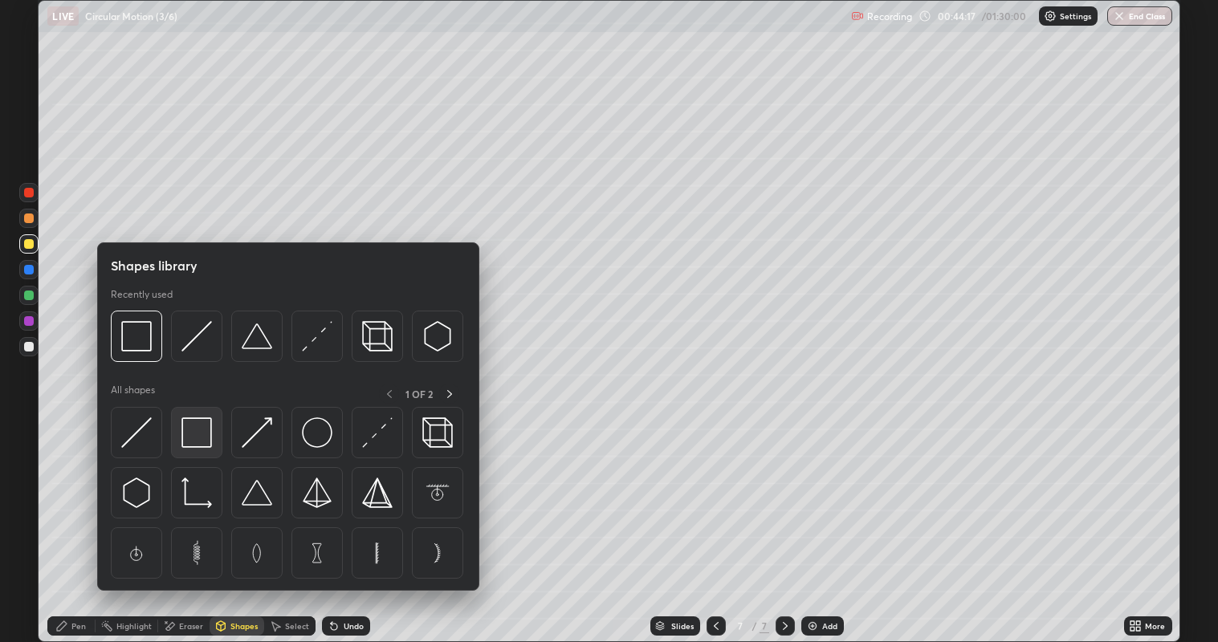
click at [202, 431] on img at bounding box center [196, 433] width 31 height 31
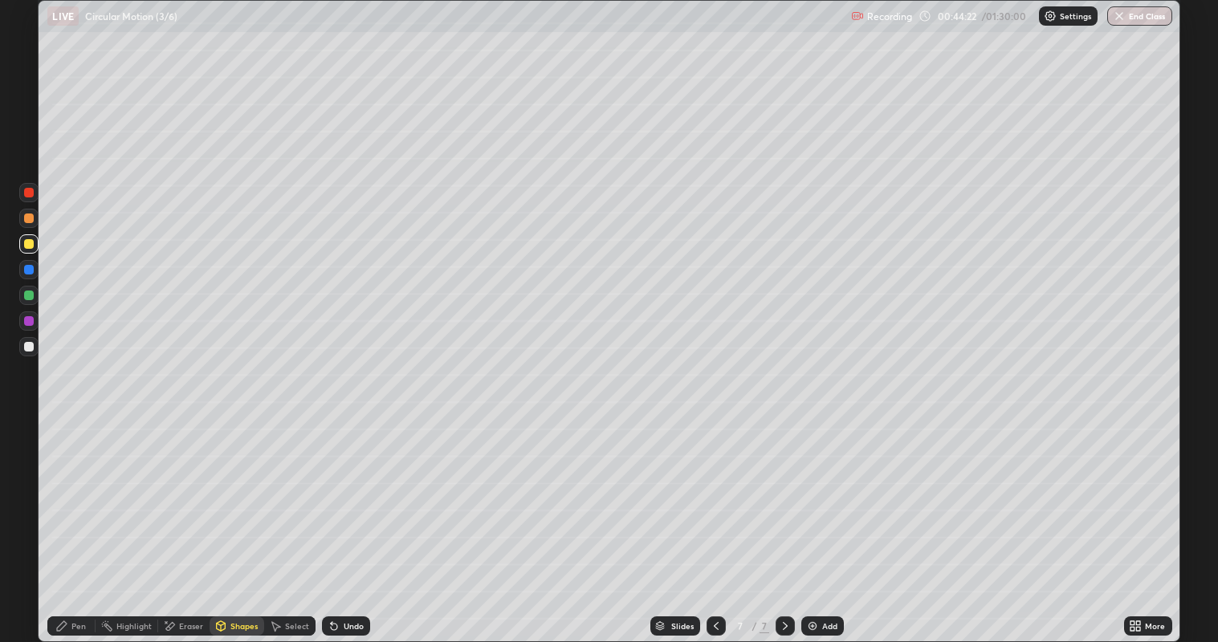
click at [68, 521] on div "Pen" at bounding box center [71, 626] width 48 height 19
click at [32, 294] on div at bounding box center [29, 296] width 10 height 10
click at [28, 245] on div at bounding box center [29, 244] width 10 height 10
click at [28, 293] on div at bounding box center [29, 296] width 10 height 10
click at [28, 244] on div at bounding box center [29, 244] width 10 height 10
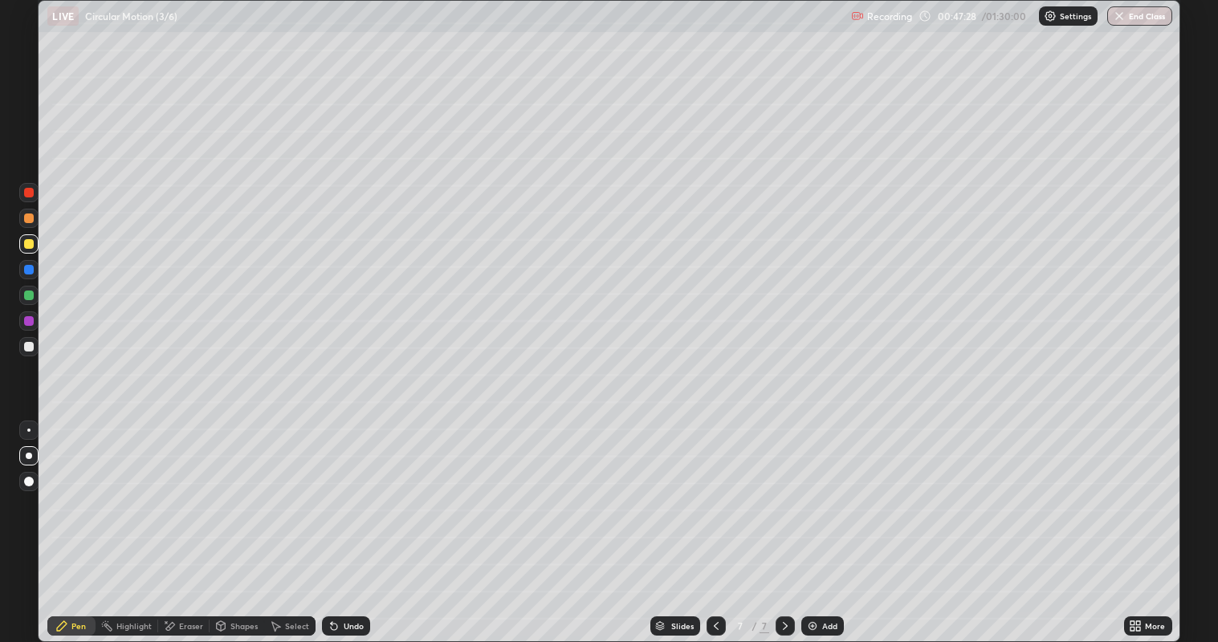
click at [37, 344] on div at bounding box center [28, 346] width 19 height 19
click at [200, 521] on div "Eraser" at bounding box center [191, 626] width 24 height 8
click at [80, 521] on div "Pen" at bounding box center [78, 626] width 14 height 8
click at [36, 345] on div at bounding box center [28, 346] width 19 height 19
click at [37, 268] on div at bounding box center [28, 269] width 19 height 19
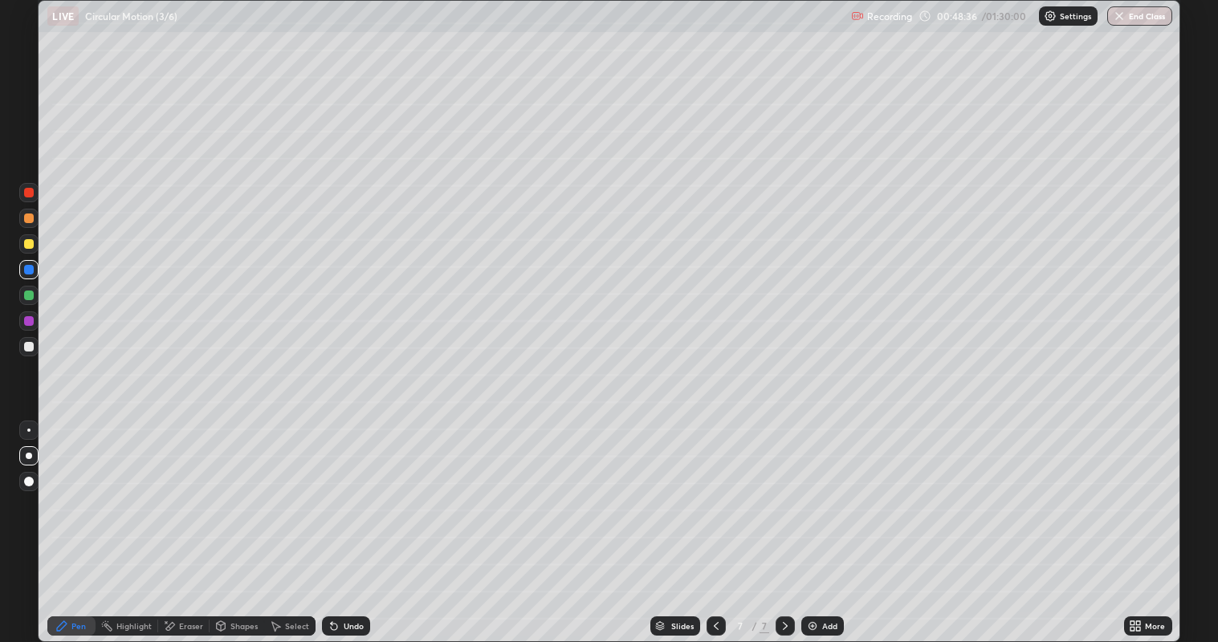
click at [36, 346] on div at bounding box center [28, 346] width 19 height 19
click at [290, 521] on div "Select" at bounding box center [297, 626] width 24 height 8
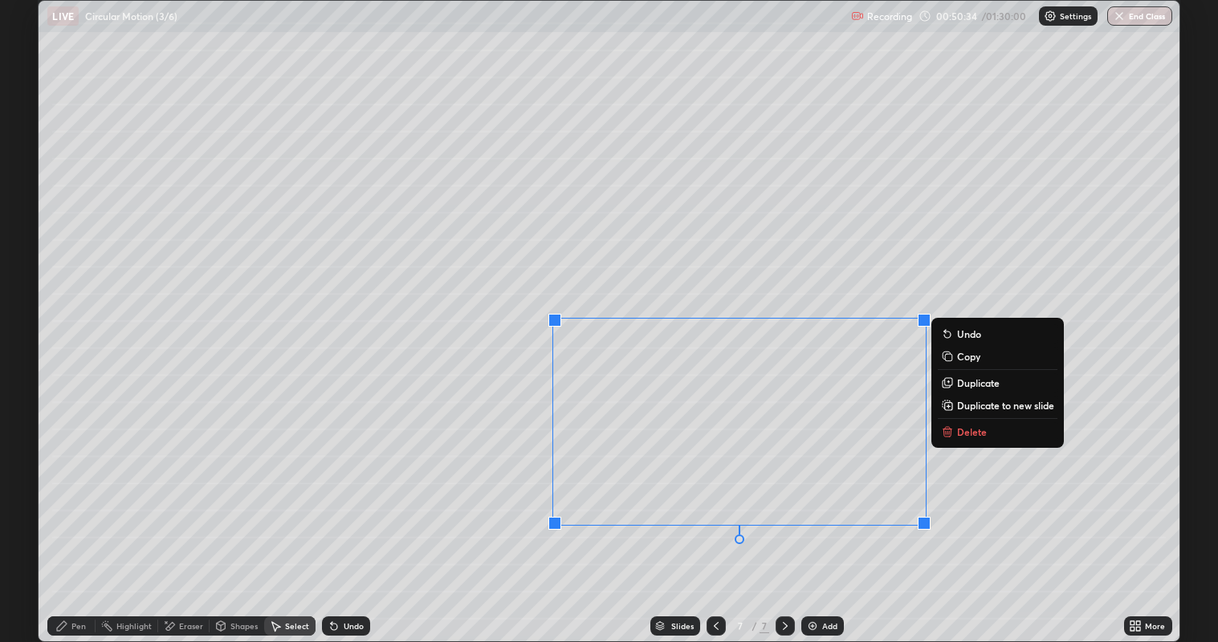
click at [233, 521] on div "Shapes" at bounding box center [243, 626] width 27 height 8
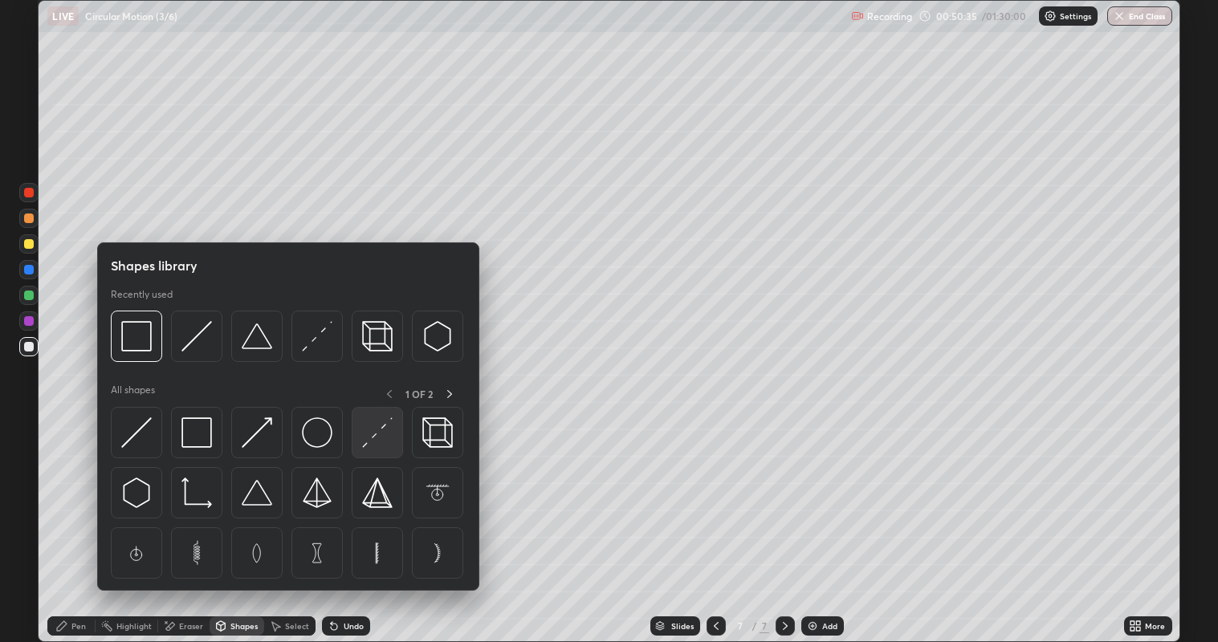
click at [379, 435] on img at bounding box center [377, 433] width 31 height 31
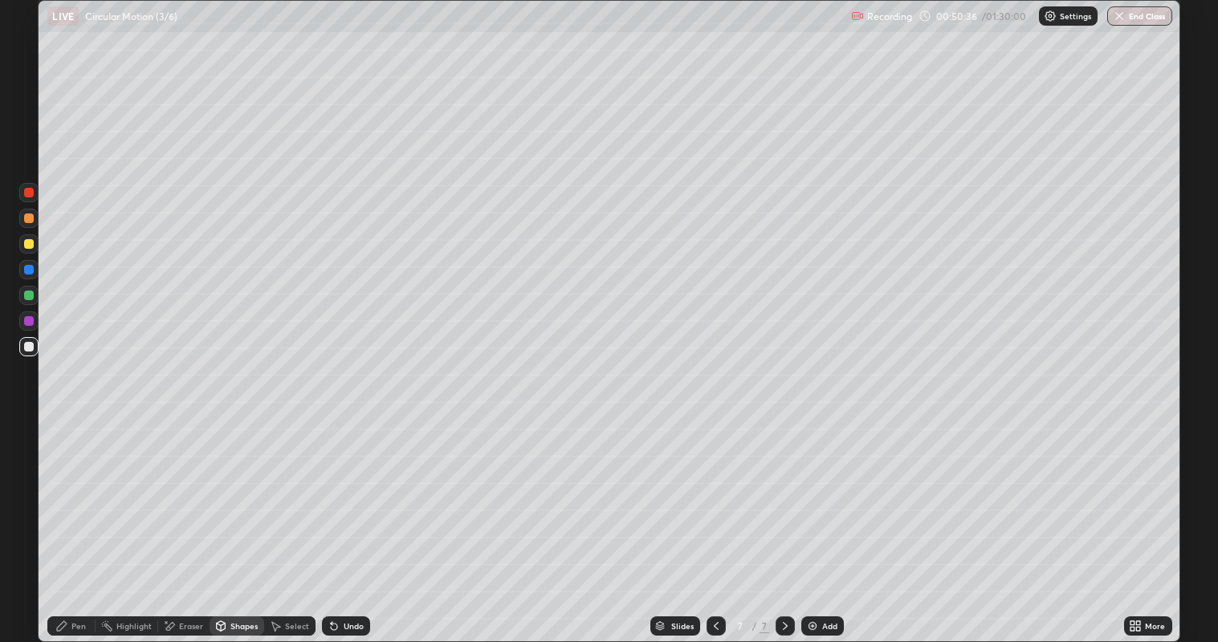
click at [28, 322] on div at bounding box center [29, 321] width 10 height 10
click at [78, 521] on div "Pen" at bounding box center [78, 626] width 14 height 8
click at [28, 347] on div at bounding box center [29, 347] width 10 height 10
click at [27, 295] on div at bounding box center [29, 296] width 10 height 10
click at [344, 521] on div "Undo" at bounding box center [354, 626] width 20 height 8
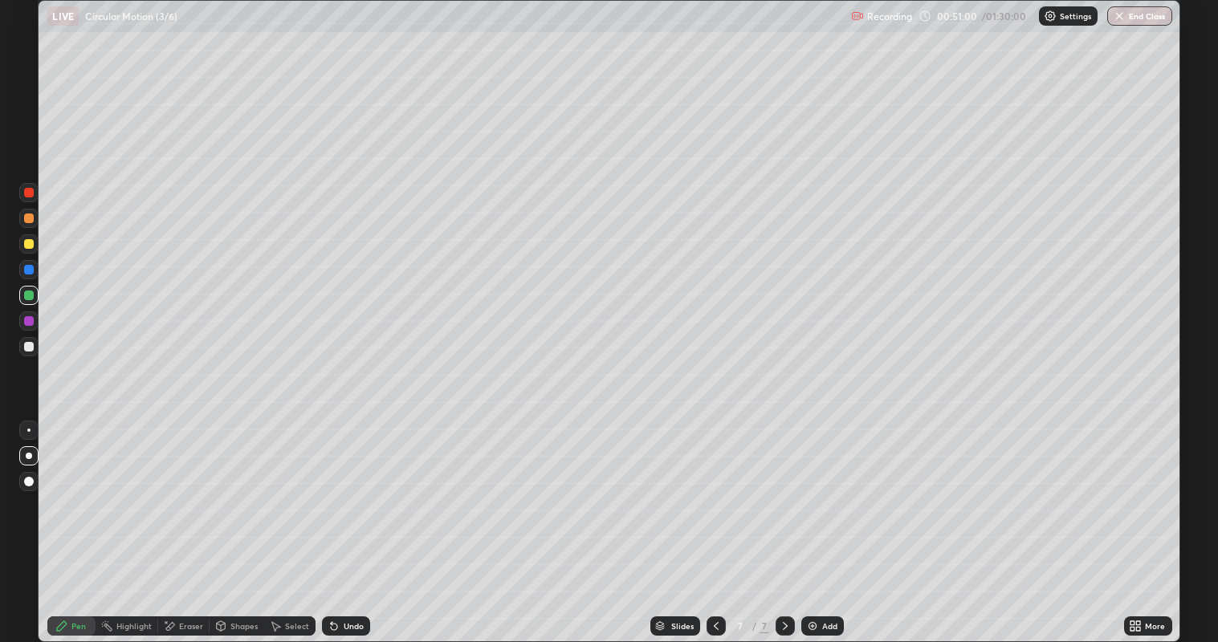
click at [337, 521] on div "Undo" at bounding box center [346, 626] width 48 height 19
click at [27, 346] on div at bounding box center [29, 347] width 10 height 10
click at [341, 521] on div "Undo" at bounding box center [346, 626] width 48 height 19
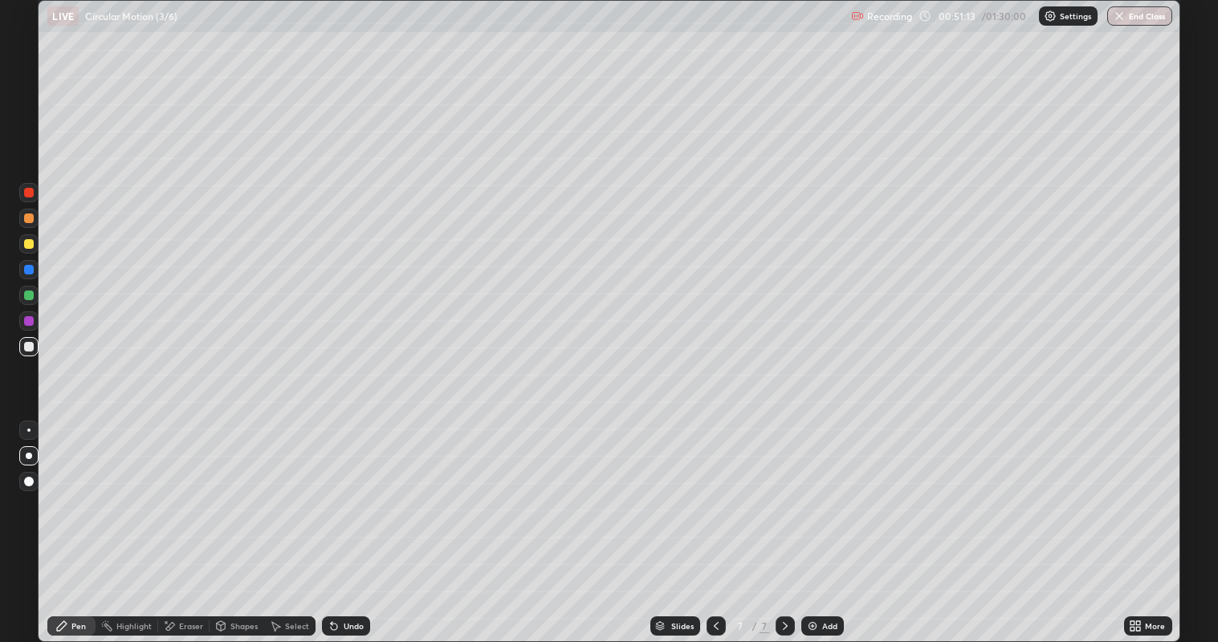
click at [348, 521] on div "Undo" at bounding box center [354, 626] width 20 height 8
click at [340, 521] on div "Undo" at bounding box center [346, 626] width 48 height 19
click at [822, 521] on div "Add" at bounding box center [829, 626] width 15 height 8
click at [31, 247] on div at bounding box center [29, 244] width 10 height 10
click at [242, 521] on div "Shapes" at bounding box center [243, 626] width 27 height 8
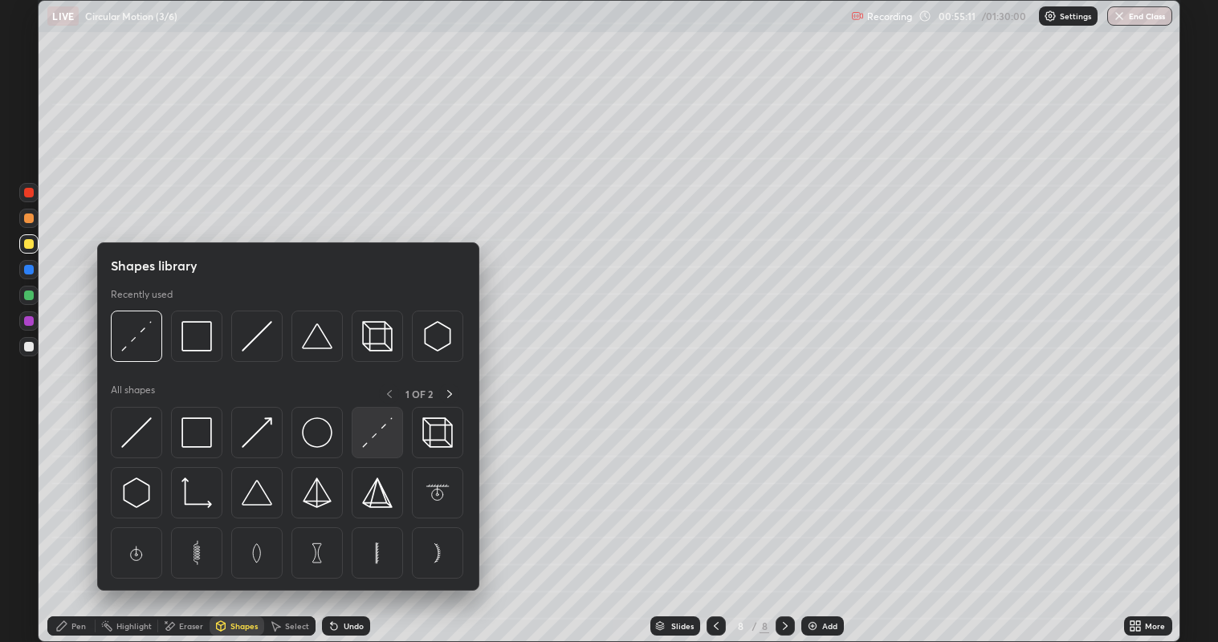
click at [376, 441] on img at bounding box center [377, 433] width 31 height 31
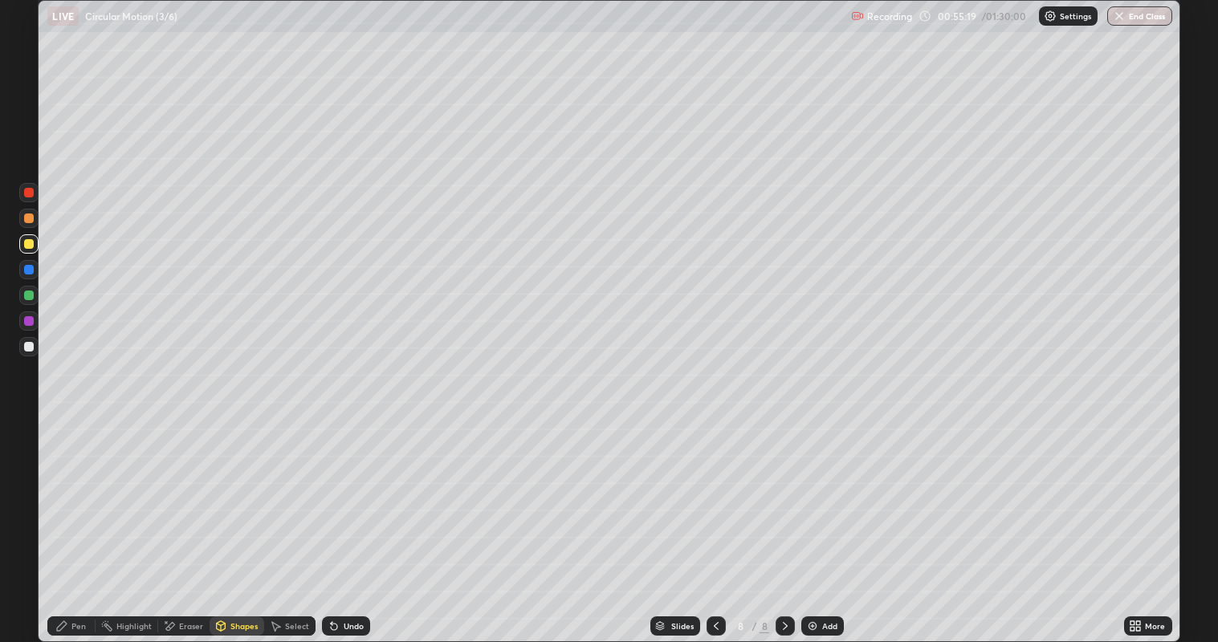
click at [29, 346] on div at bounding box center [29, 347] width 10 height 10
click at [28, 244] on div at bounding box center [29, 244] width 10 height 10
click at [351, 521] on div "Undo" at bounding box center [354, 626] width 20 height 8
click at [79, 521] on div "Pen" at bounding box center [78, 626] width 14 height 8
click at [31, 348] on div at bounding box center [29, 347] width 10 height 10
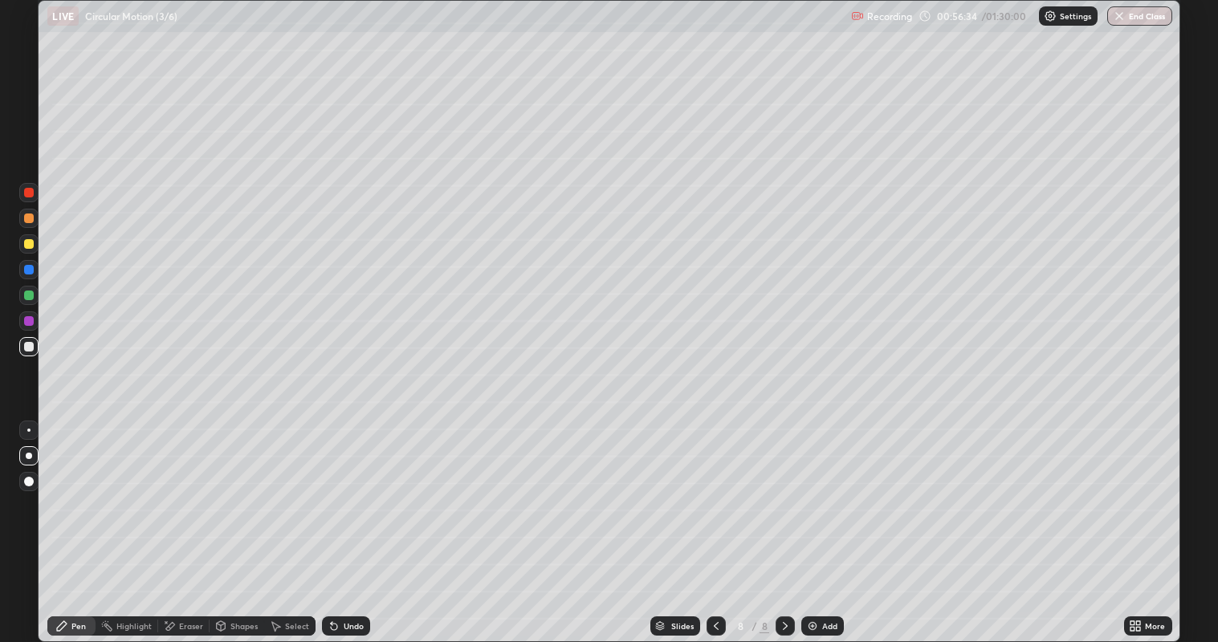
click at [32, 294] on div at bounding box center [29, 296] width 10 height 10
click at [30, 346] on div at bounding box center [29, 347] width 10 height 10
click at [350, 521] on div "Undo" at bounding box center [354, 626] width 20 height 8
click at [26, 271] on div at bounding box center [29, 270] width 10 height 10
click at [29, 244] on div at bounding box center [29, 244] width 10 height 10
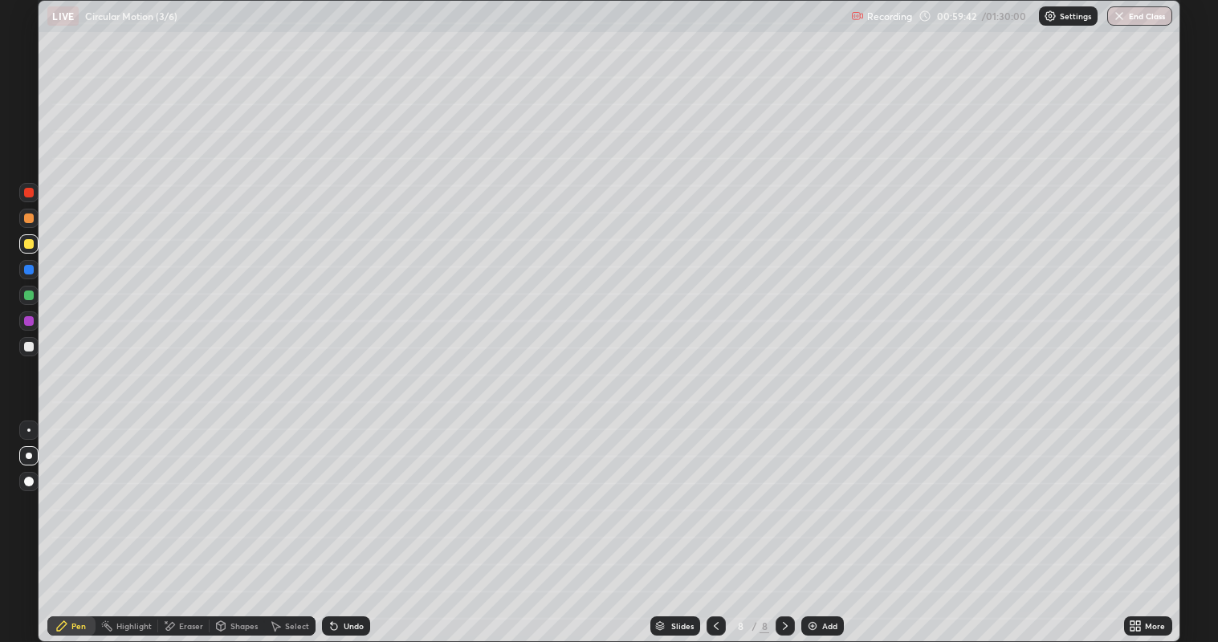
click at [346, 521] on div "Undo" at bounding box center [354, 626] width 20 height 8
click at [226, 521] on div "Shapes" at bounding box center [237, 626] width 55 height 19
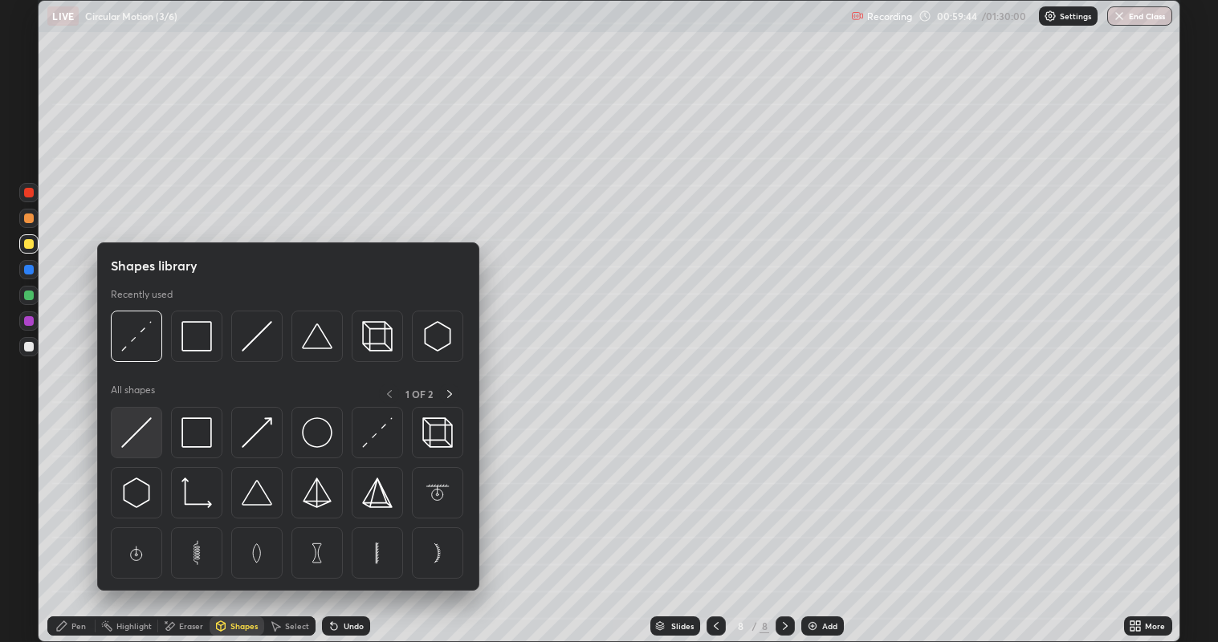
click at [143, 442] on img at bounding box center [136, 433] width 31 height 31
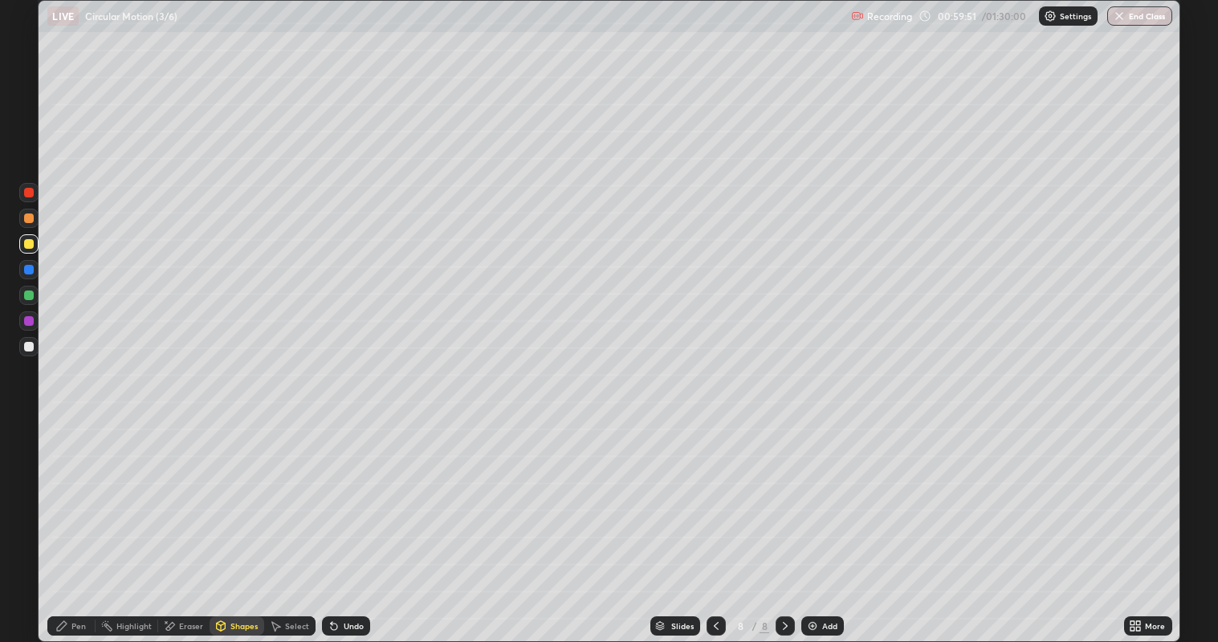
click at [83, 521] on div "Pen" at bounding box center [78, 626] width 14 height 8
click at [344, 521] on div "Undo" at bounding box center [354, 626] width 20 height 8
click at [347, 521] on div "Undo" at bounding box center [354, 626] width 20 height 8
click at [340, 521] on div "Undo" at bounding box center [346, 626] width 48 height 19
click at [352, 521] on div "Undo" at bounding box center [354, 626] width 20 height 8
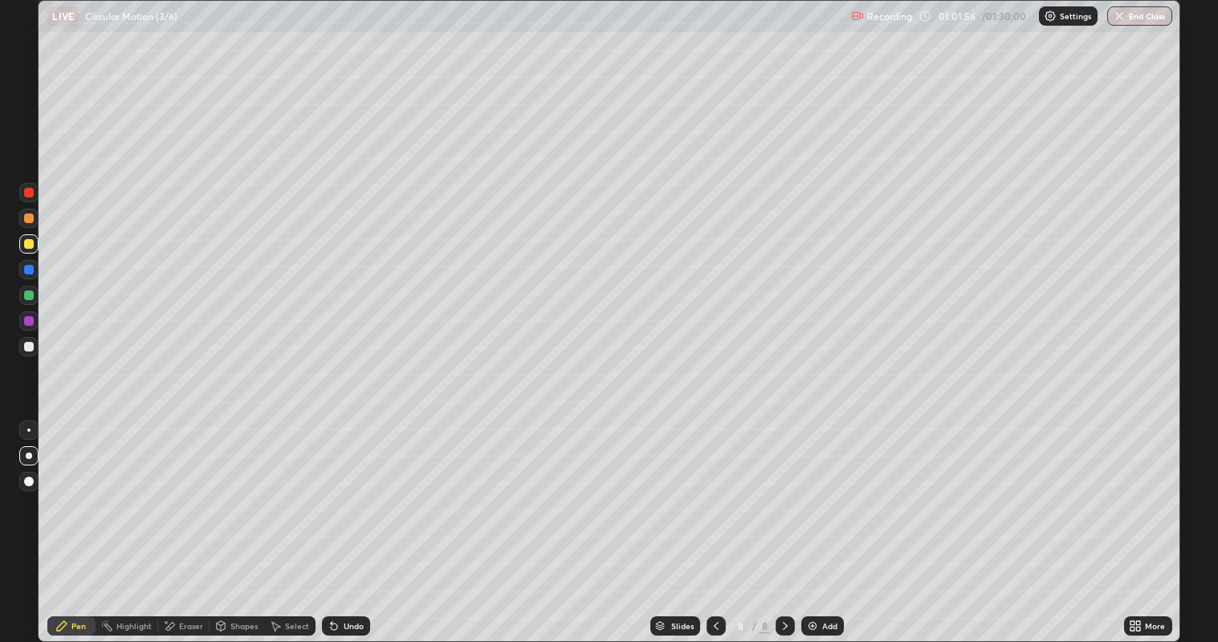
click at [37, 353] on div at bounding box center [28, 347] width 19 height 26
click at [332, 521] on icon at bounding box center [334, 627] width 6 height 6
click at [238, 521] on div "Shapes" at bounding box center [243, 626] width 27 height 8
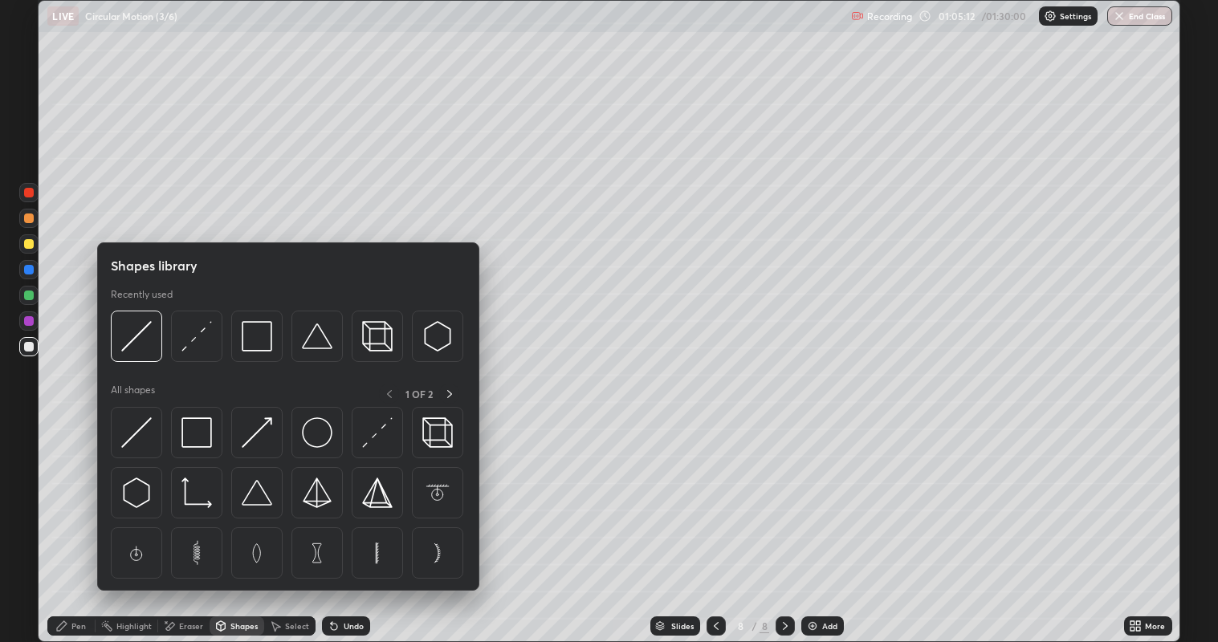
click at [379, 430] on img at bounding box center [377, 433] width 31 height 31
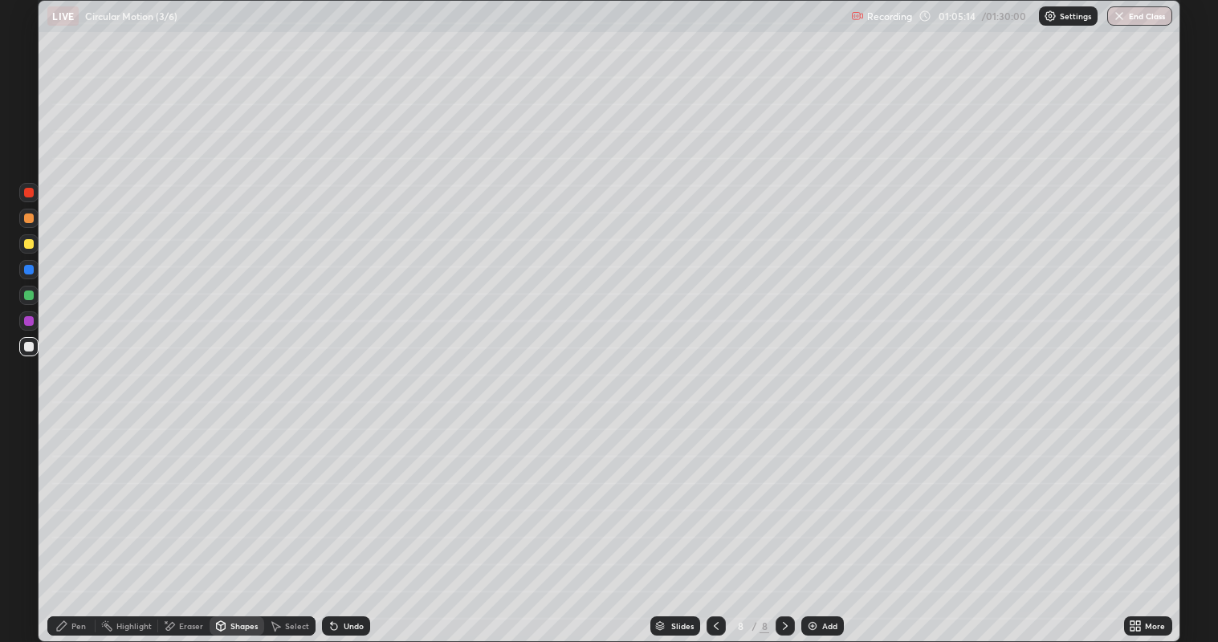
click at [33, 321] on div at bounding box center [29, 321] width 10 height 10
click at [823, 521] on div "Add" at bounding box center [829, 626] width 15 height 8
click at [30, 244] on div at bounding box center [29, 244] width 10 height 10
click at [79, 521] on div "Pen" at bounding box center [78, 626] width 14 height 8
click at [32, 348] on div at bounding box center [29, 347] width 10 height 10
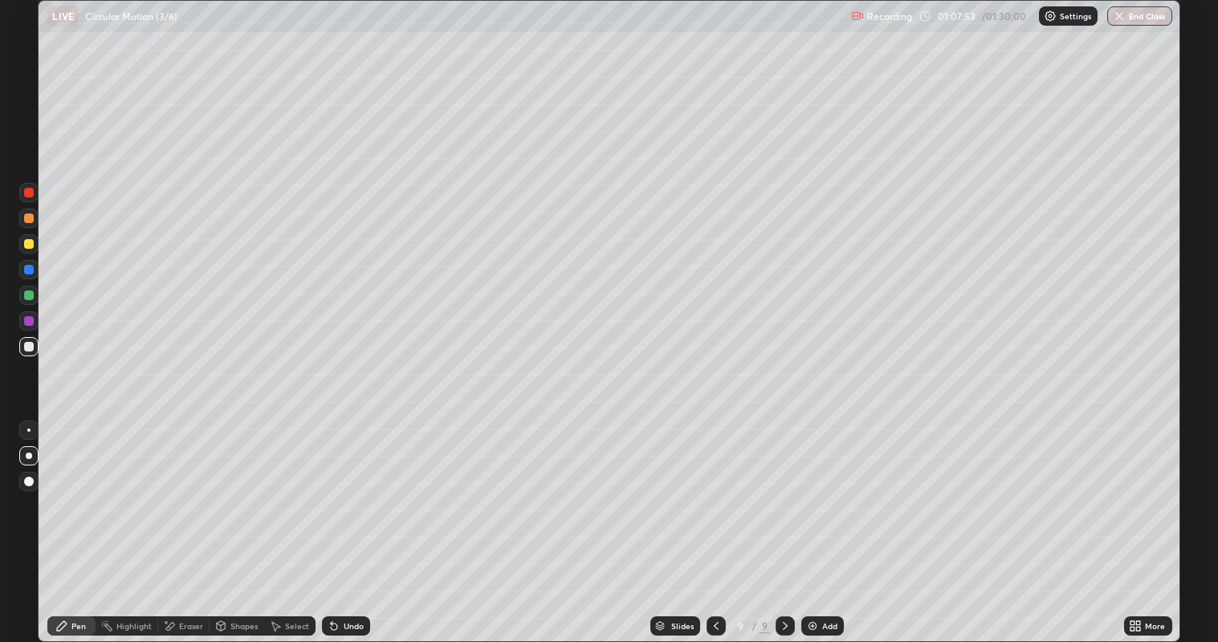
click at [175, 521] on div "Eraser" at bounding box center [183, 626] width 51 height 19
click at [78, 521] on div "Pen" at bounding box center [78, 626] width 14 height 8
click at [230, 521] on div "Shapes" at bounding box center [243, 626] width 27 height 8
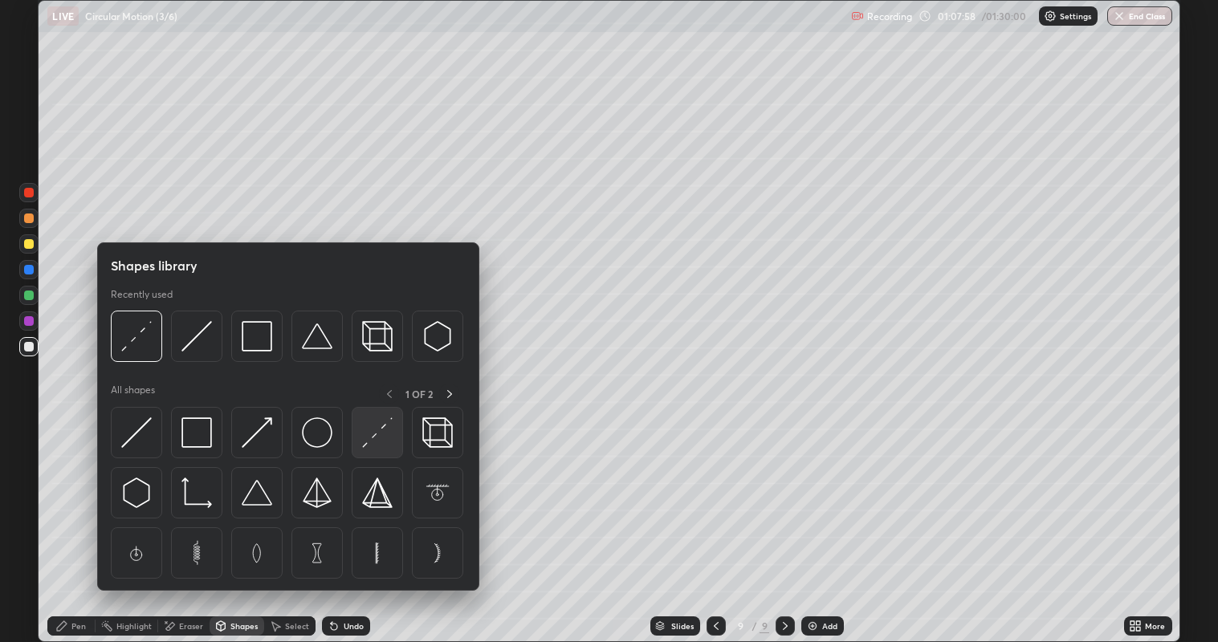
click at [375, 445] on img at bounding box center [377, 433] width 31 height 31
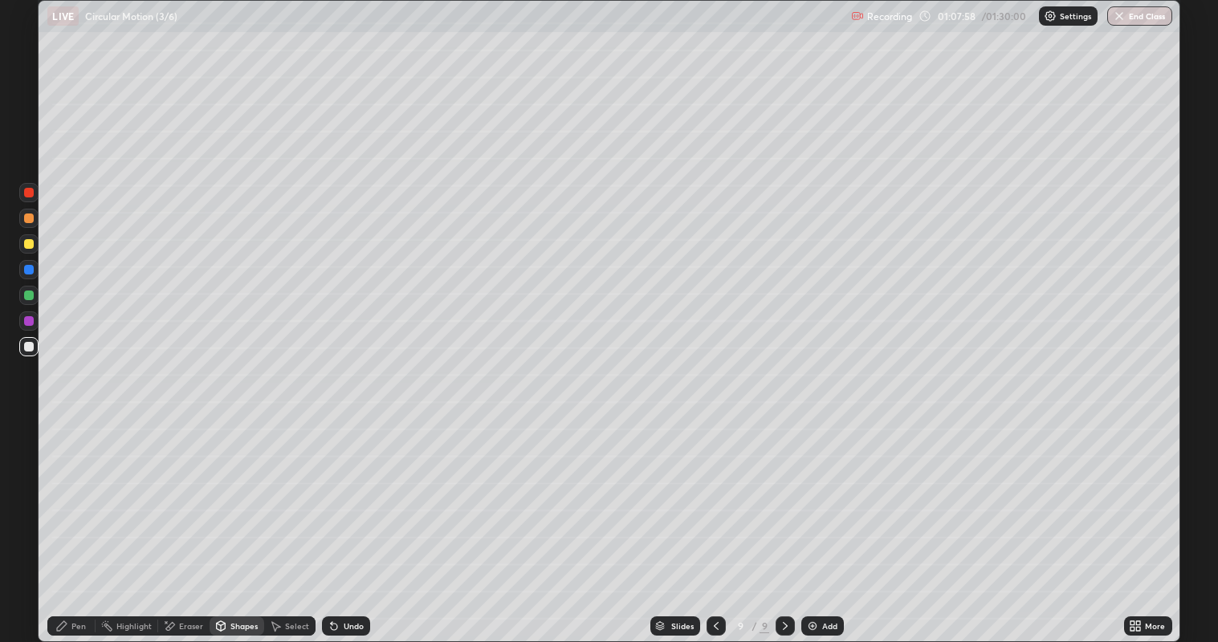
click at [26, 322] on div at bounding box center [29, 321] width 10 height 10
click at [79, 521] on div "Pen" at bounding box center [78, 626] width 14 height 8
click at [30, 346] on div at bounding box center [29, 347] width 10 height 10
click at [38, 346] on div at bounding box center [28, 346] width 19 height 19
click at [230, 521] on div "Shapes" at bounding box center [243, 626] width 27 height 8
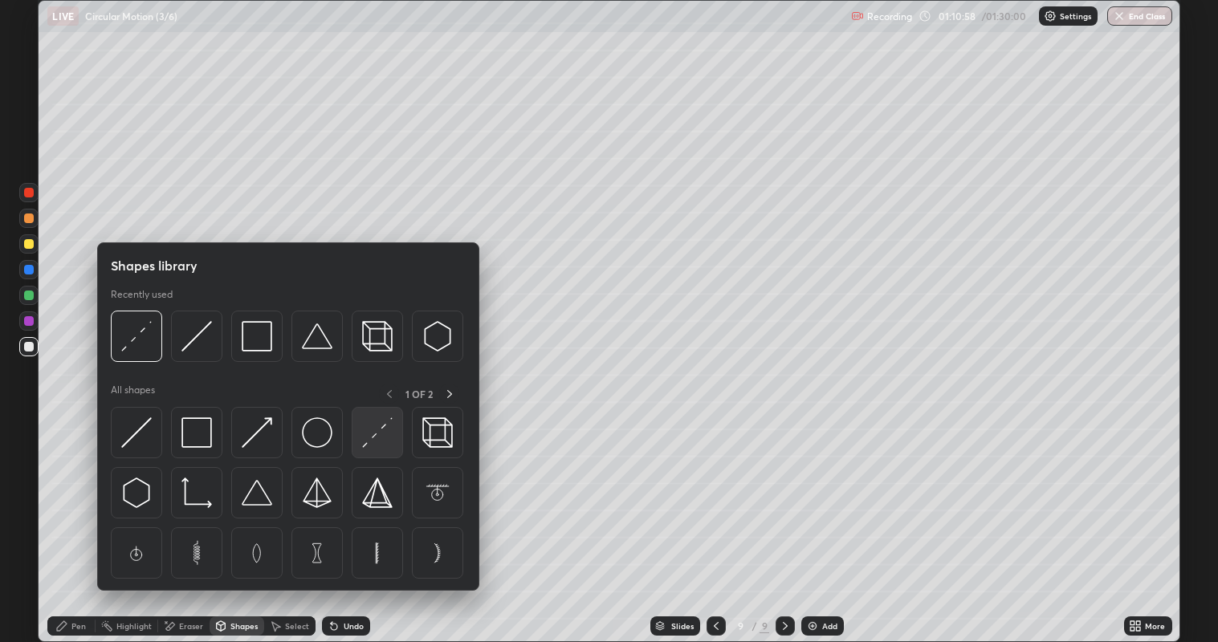
click at [387, 454] on div at bounding box center [377, 432] width 51 height 51
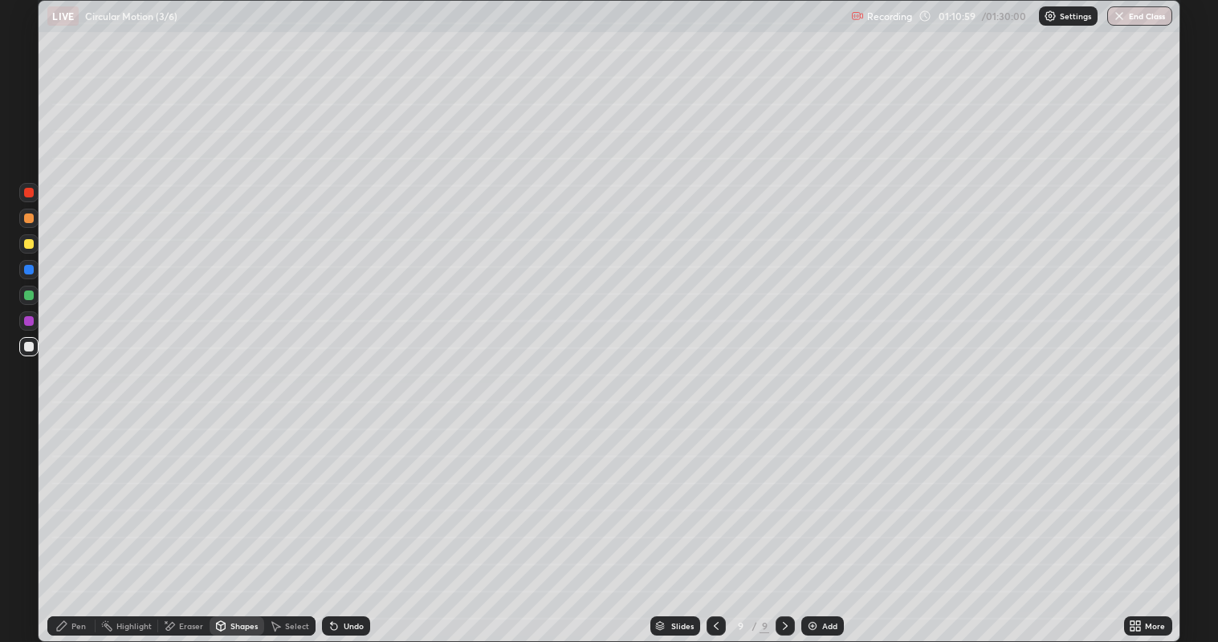
click at [34, 330] on div at bounding box center [28, 321] width 19 height 19
click at [83, 521] on div "Pen" at bounding box center [71, 626] width 48 height 19
click at [27, 346] on div at bounding box center [29, 347] width 10 height 10
click at [1139, 521] on icon at bounding box center [1138, 623] width 4 height 4
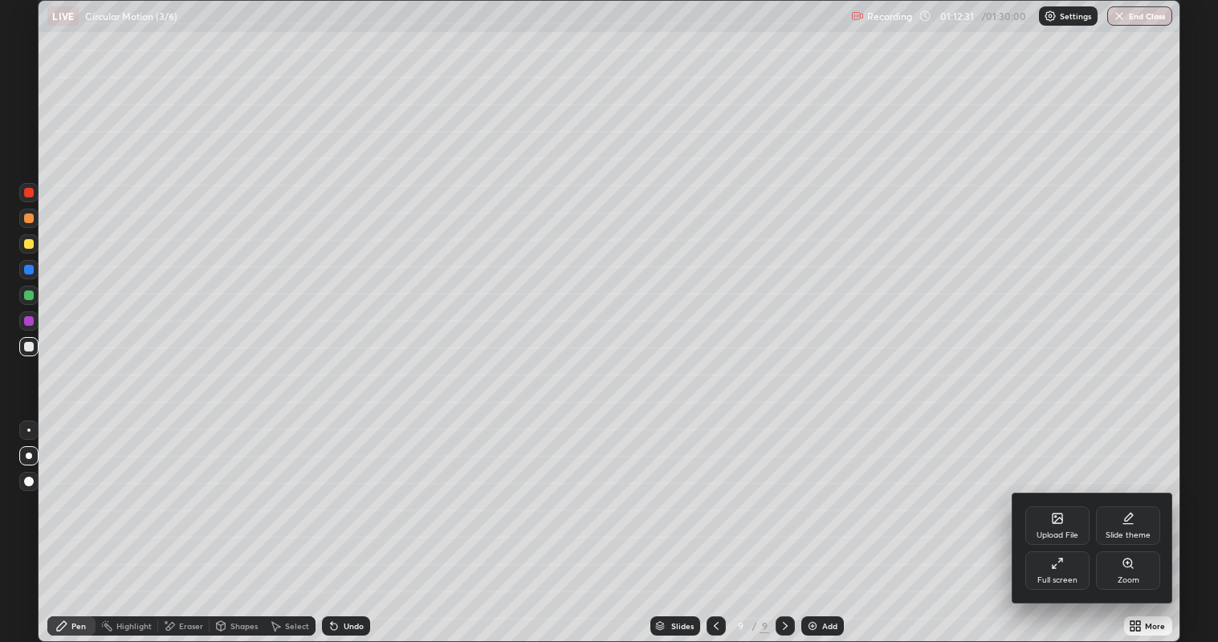
click at [1048, 521] on div "Full screen" at bounding box center [1057, 571] width 64 height 39
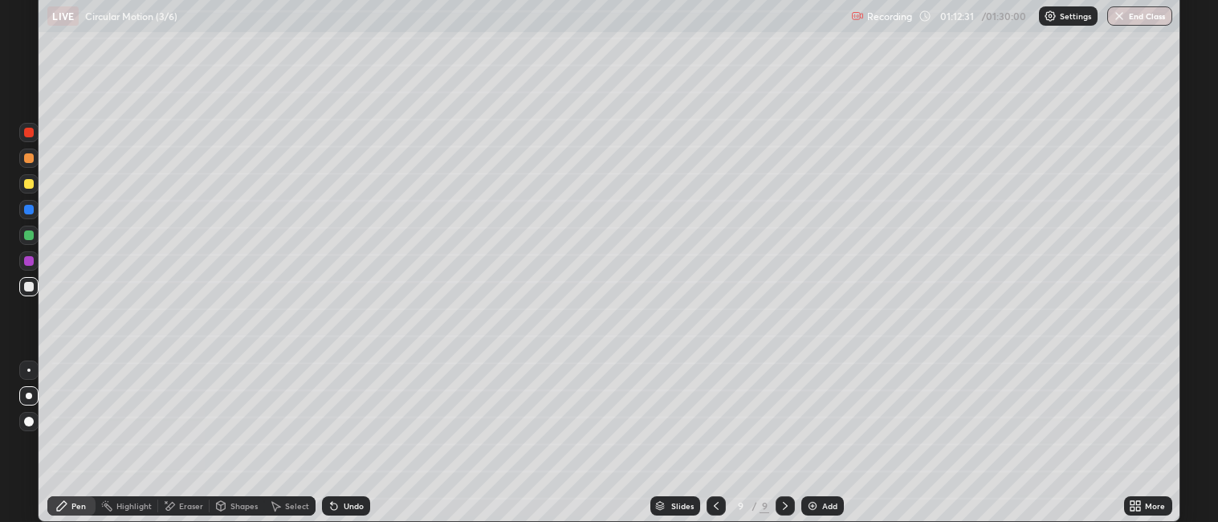
scroll to position [79772, 79075]
